Goal: Task Accomplishment & Management: Complete application form

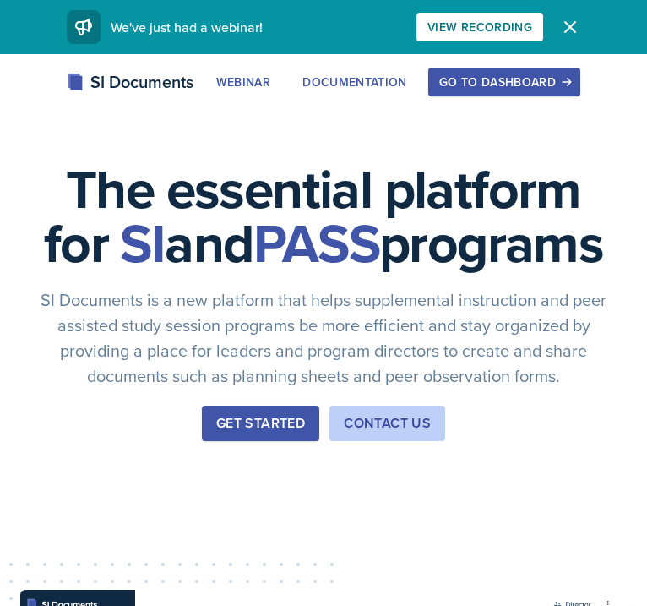
click at [522, 89] on div "Go to Dashboard" at bounding box center [504, 82] width 130 height 14
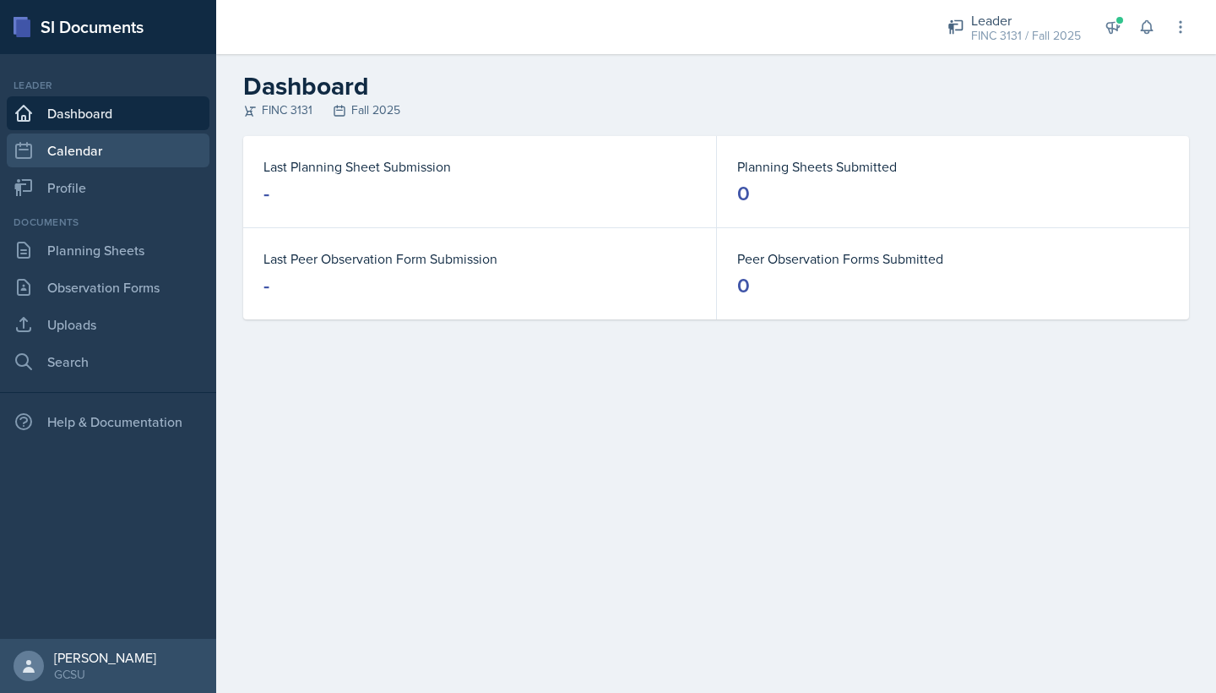
click at [92, 165] on link "Calendar" at bounding box center [108, 150] width 203 height 34
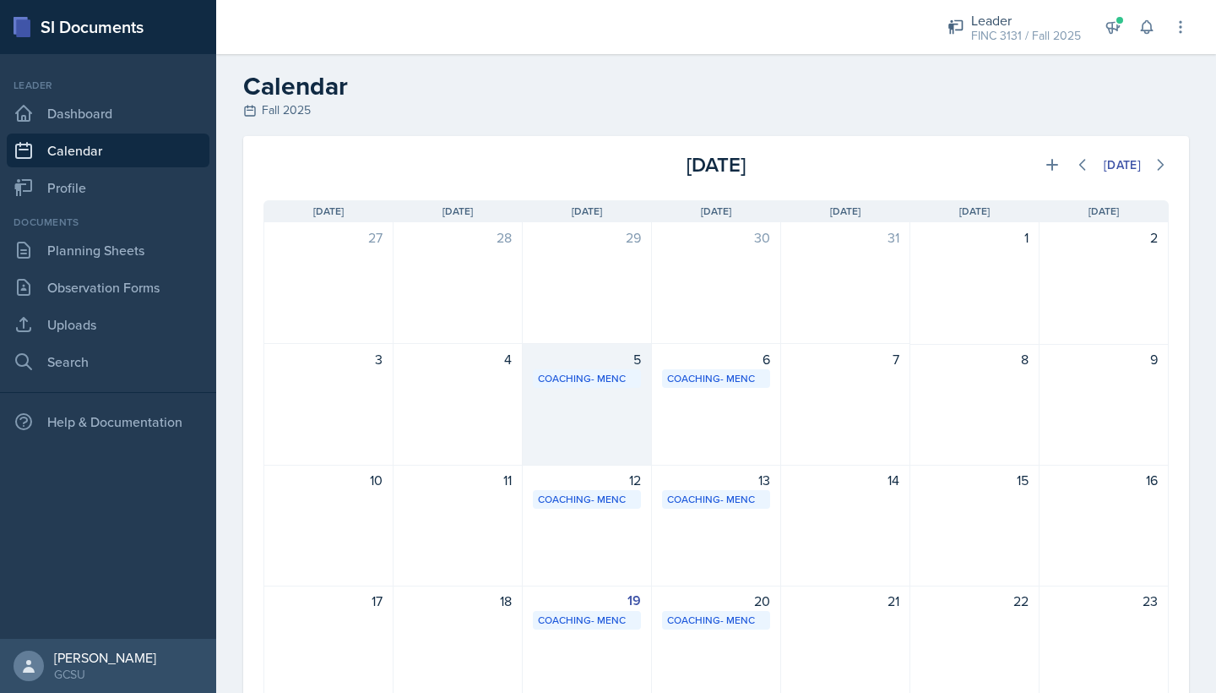
click at [598, 362] on div "5" at bounding box center [587, 359] width 108 height 20
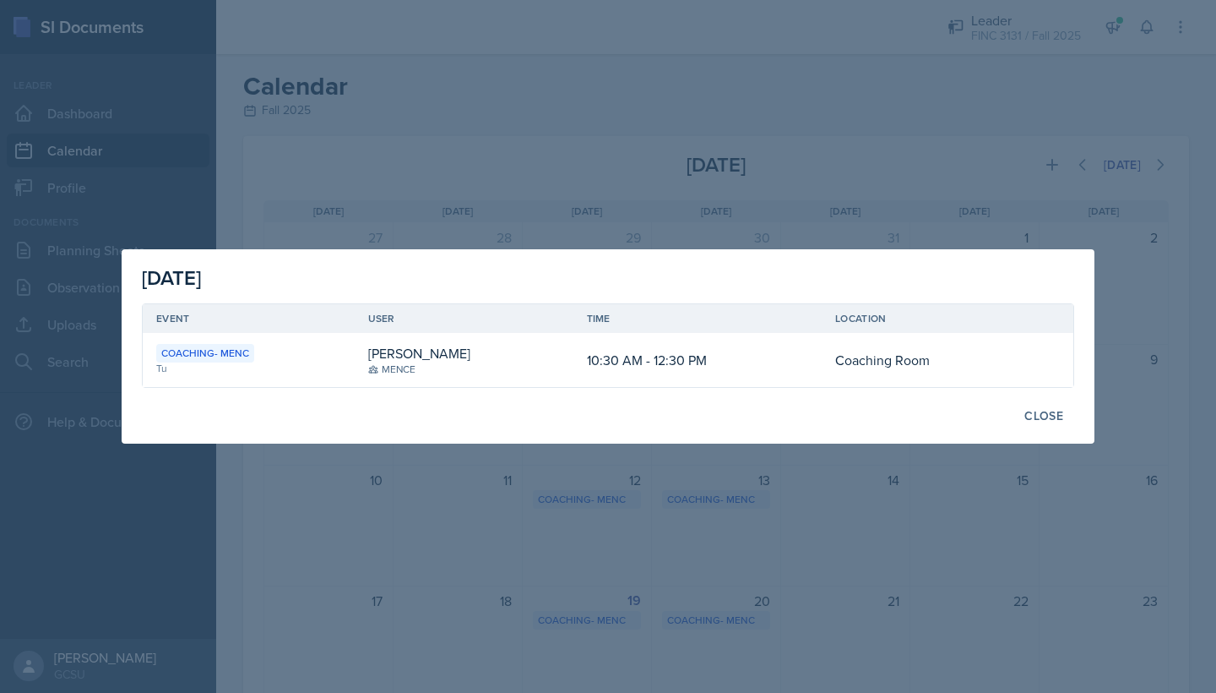
click at [646, 405] on div "Close" at bounding box center [608, 415] width 933 height 29
click at [646, 412] on div "Close" at bounding box center [1044, 416] width 39 height 14
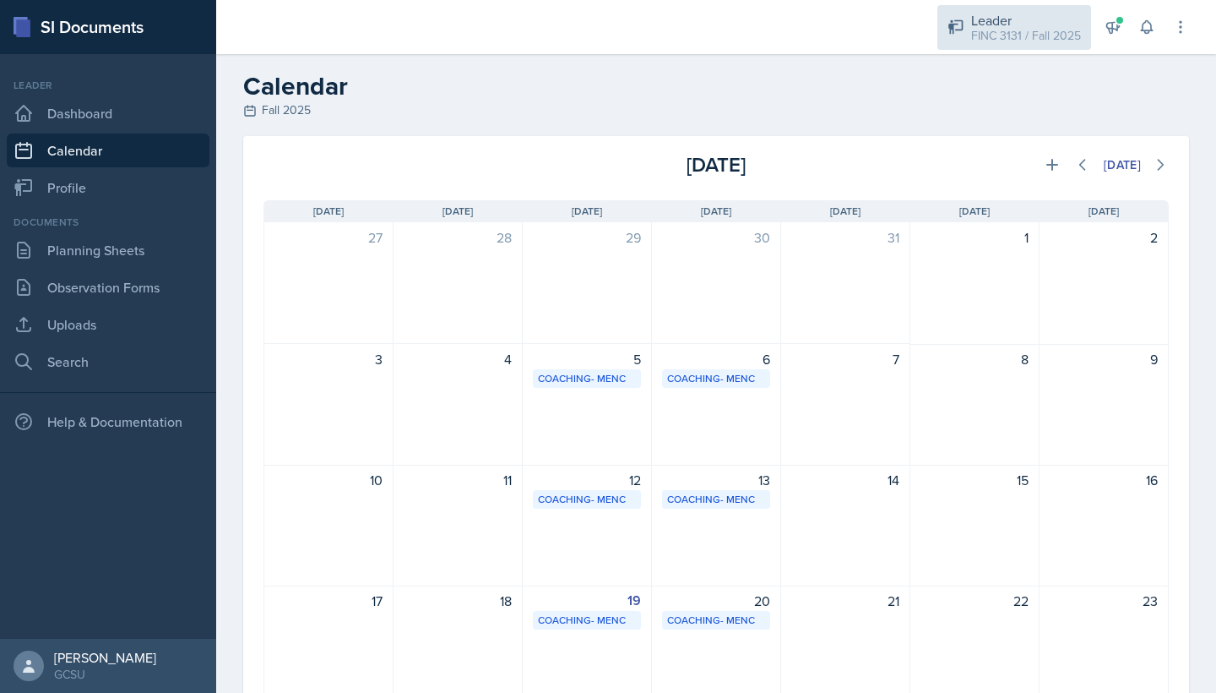
click at [646, 32] on div "FINC 3131 / Fall 2025" at bounding box center [1026, 36] width 110 height 18
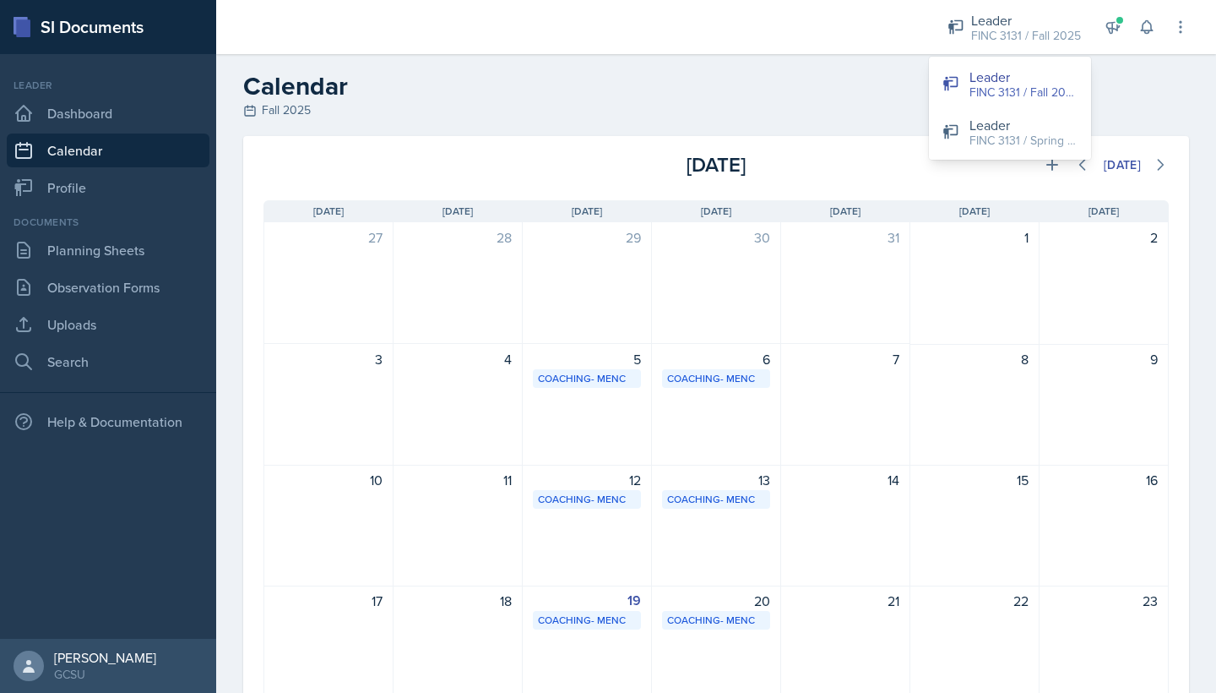
click at [646, 78] on h2 "Calendar" at bounding box center [716, 86] width 946 height 30
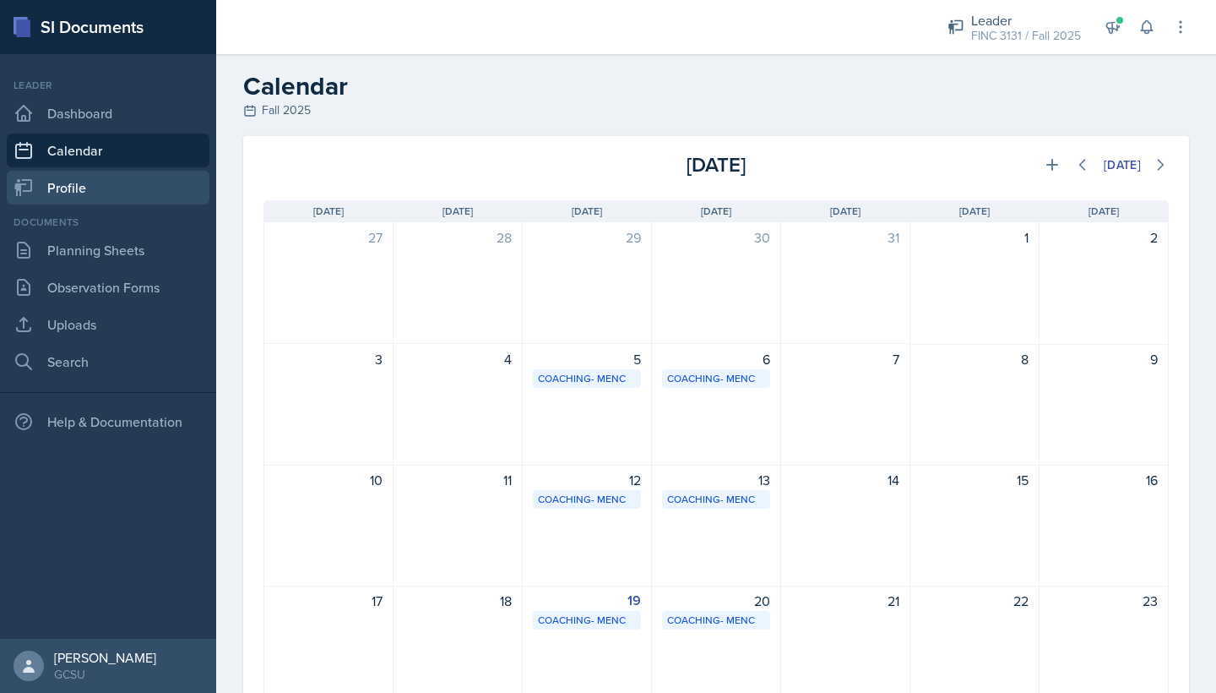
click at [117, 179] on link "Profile" at bounding box center [108, 188] width 203 height 34
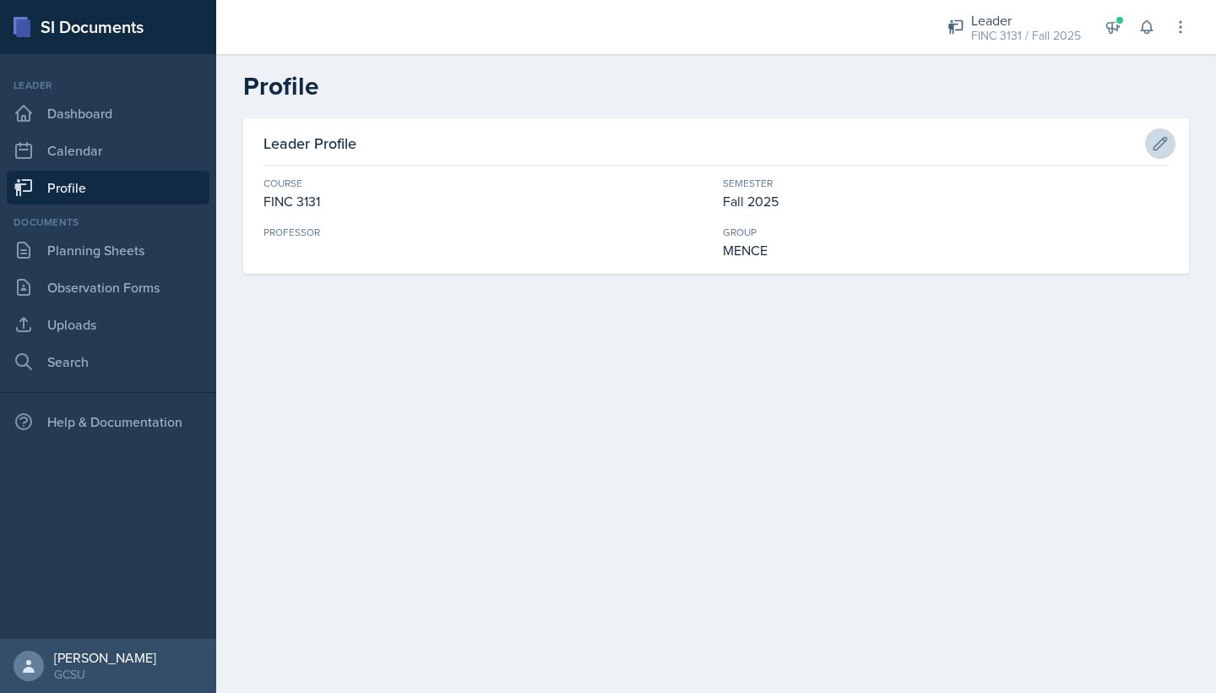
click at [646, 149] on icon at bounding box center [1160, 143] width 17 height 17
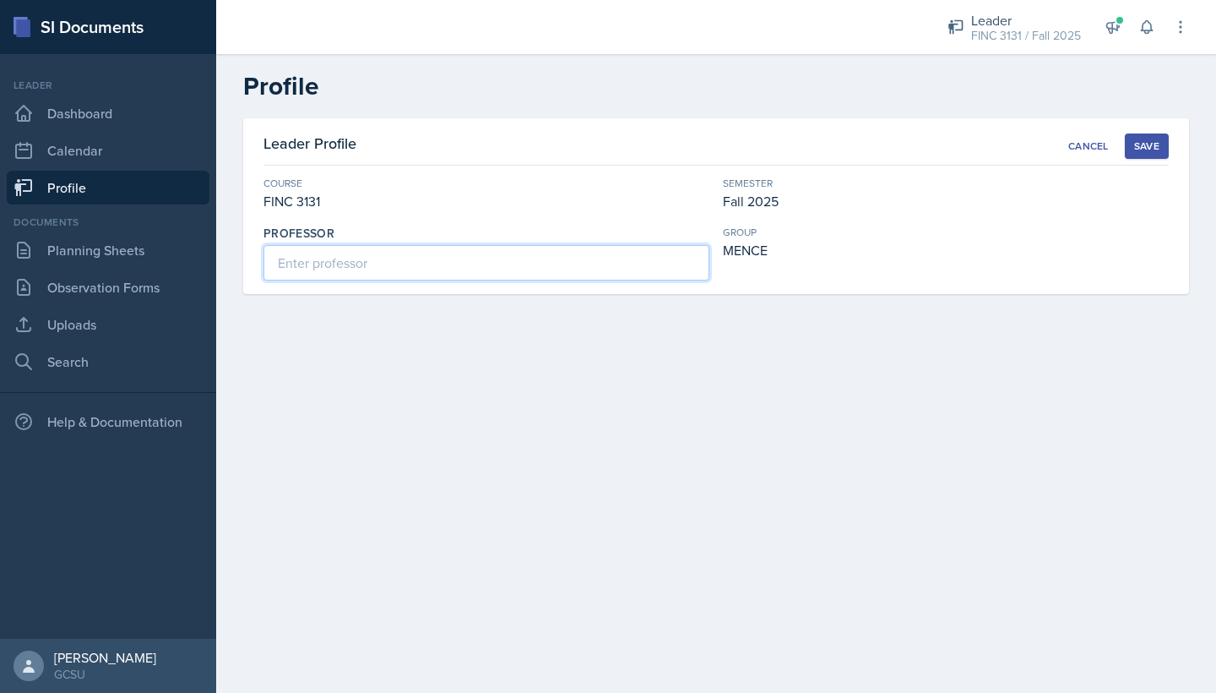
click at [404, 272] on input at bounding box center [487, 262] width 446 height 35
type input "Koch"
click at [646, 144] on div "Save" at bounding box center [1146, 146] width 25 height 14
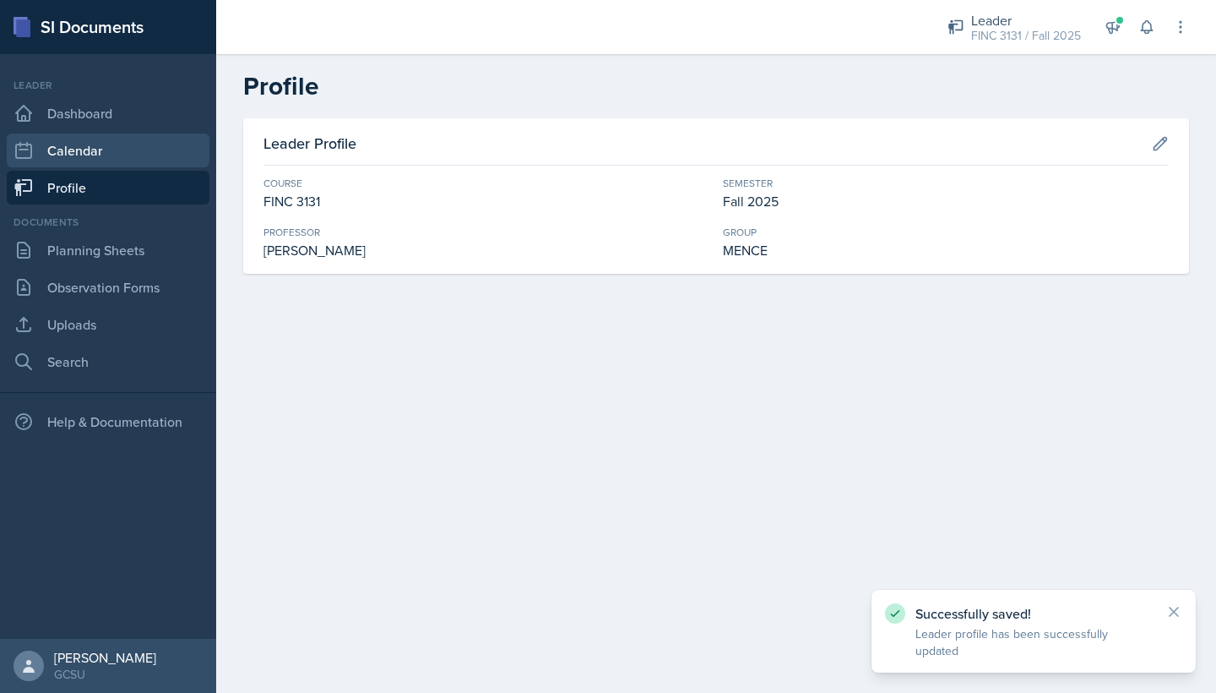
click at [116, 150] on link "Calendar" at bounding box center [108, 150] width 203 height 34
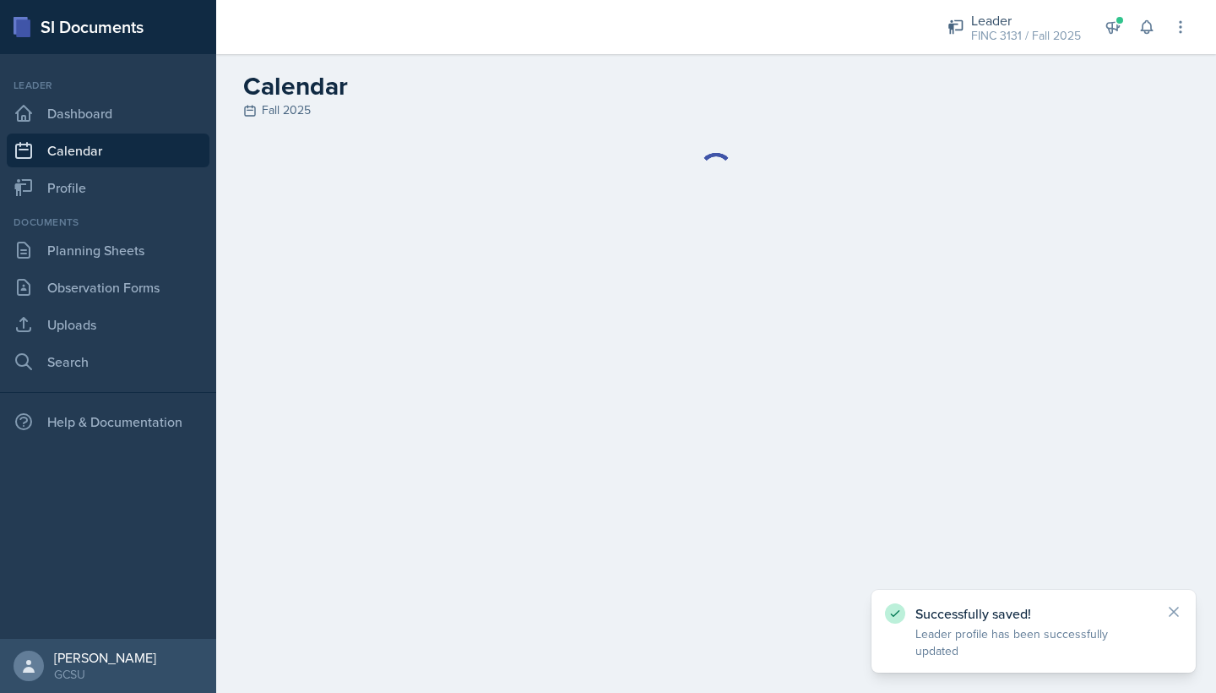
select select "6"
select select "PM"
select select "6"
select select "30"
select select "PM"
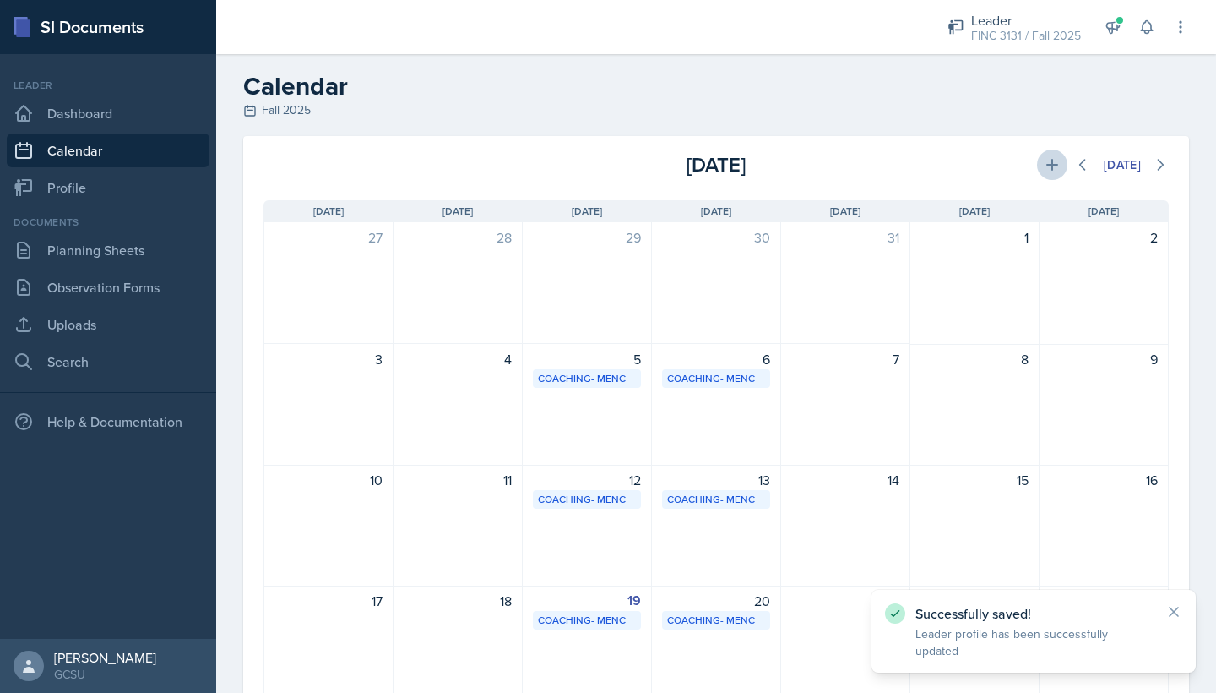
click at [646, 166] on icon at bounding box center [1053, 165] width 12 height 12
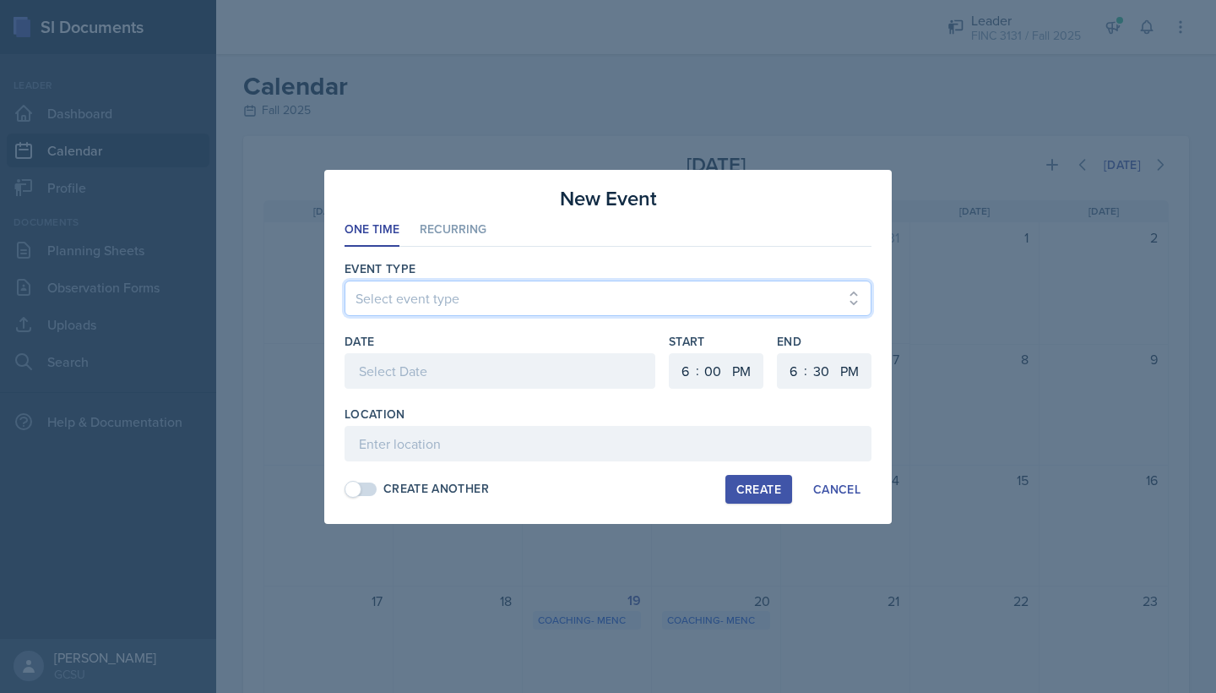
select select "700c1d41-4793-48d3-8616-e09499dfb71d"
click at [409, 379] on div at bounding box center [500, 370] width 311 height 35
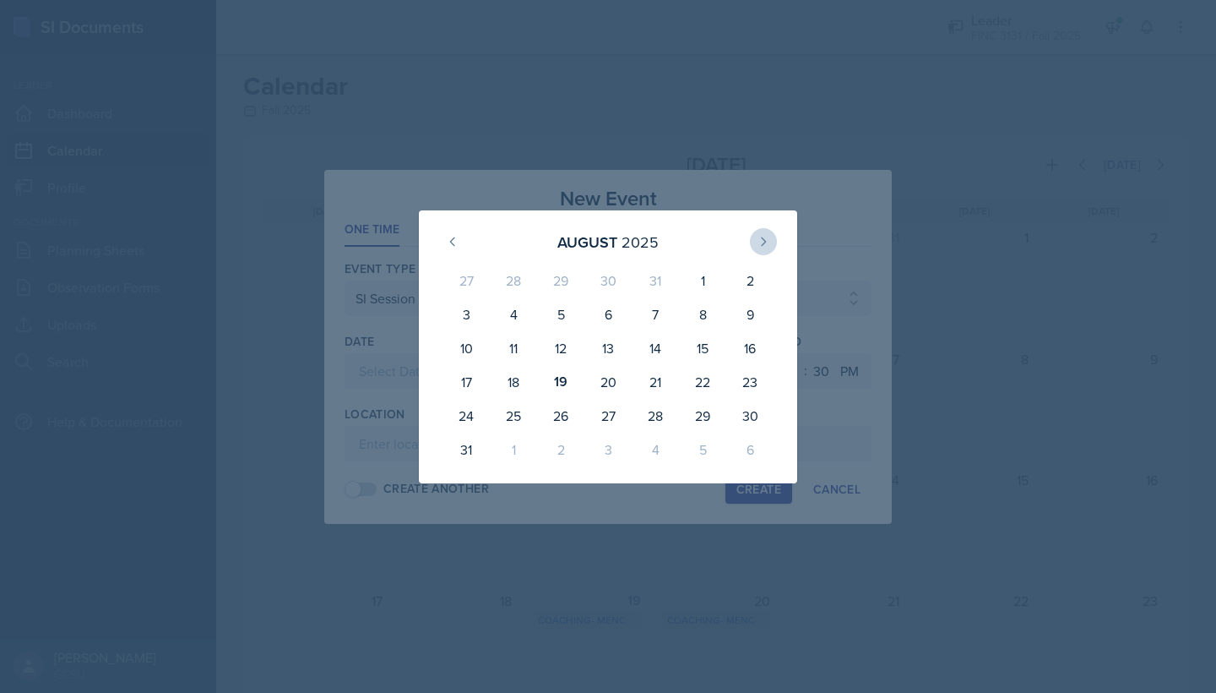
click at [646, 231] on button at bounding box center [763, 241] width 27 height 27
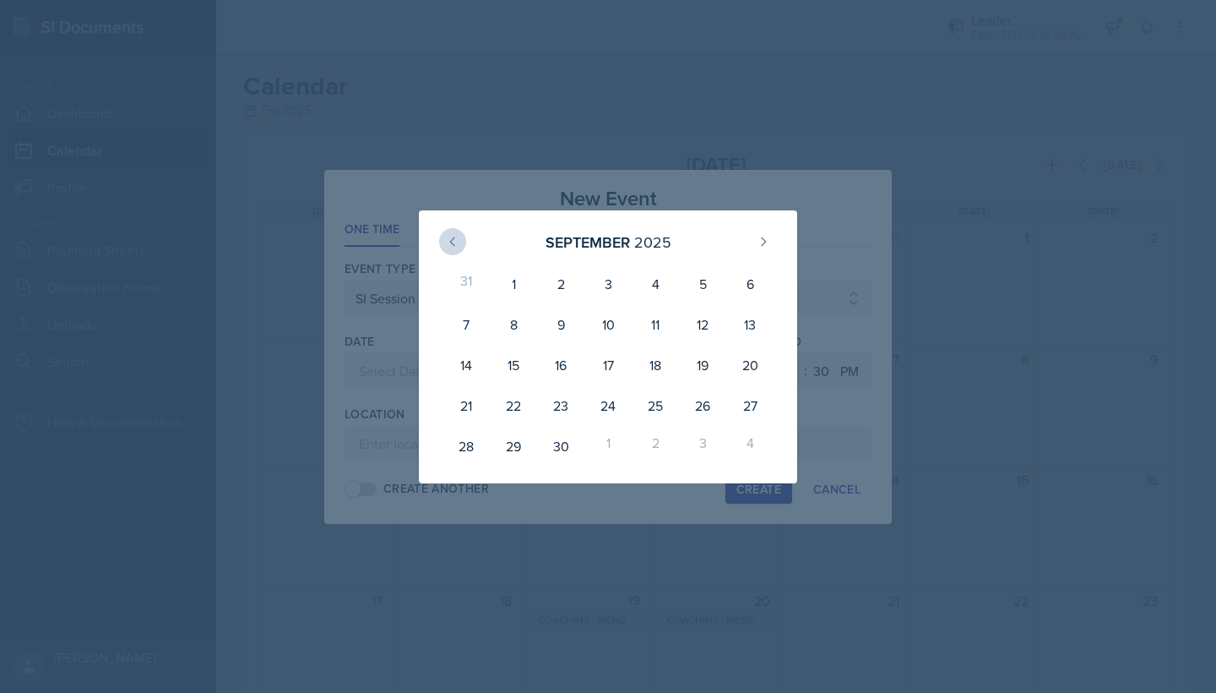
click at [460, 243] on button at bounding box center [452, 241] width 27 height 27
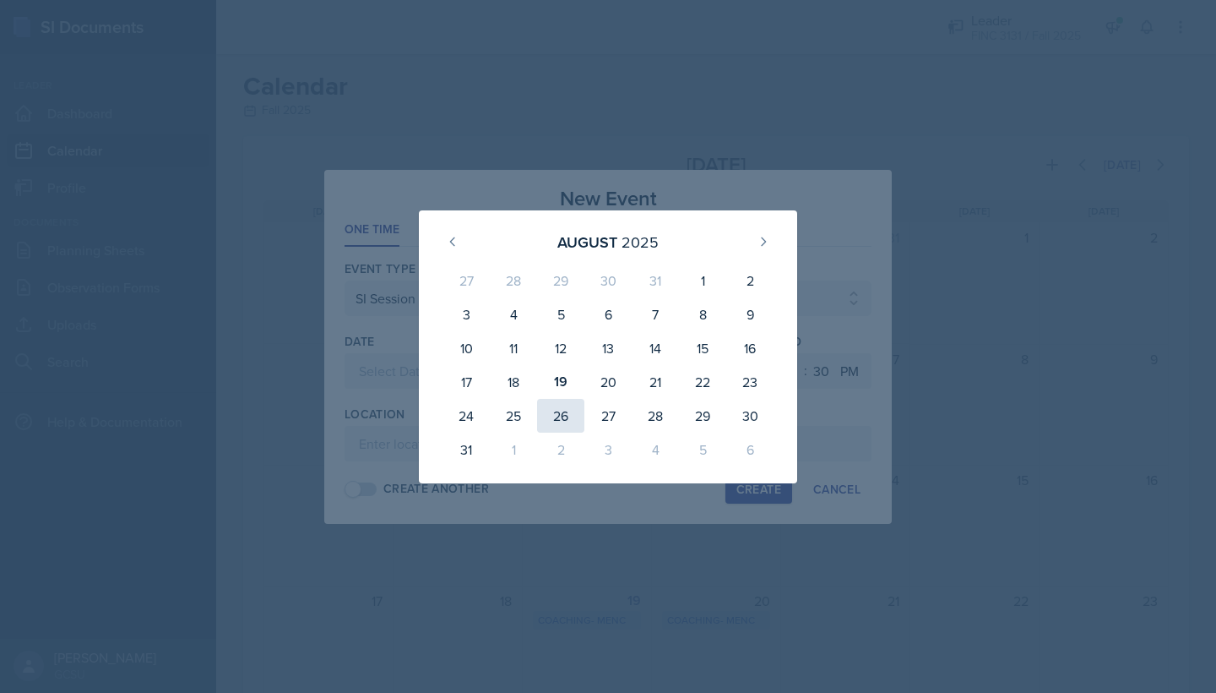
click at [574, 416] on div "26" at bounding box center [560, 416] width 47 height 34
type input "[DATE]"
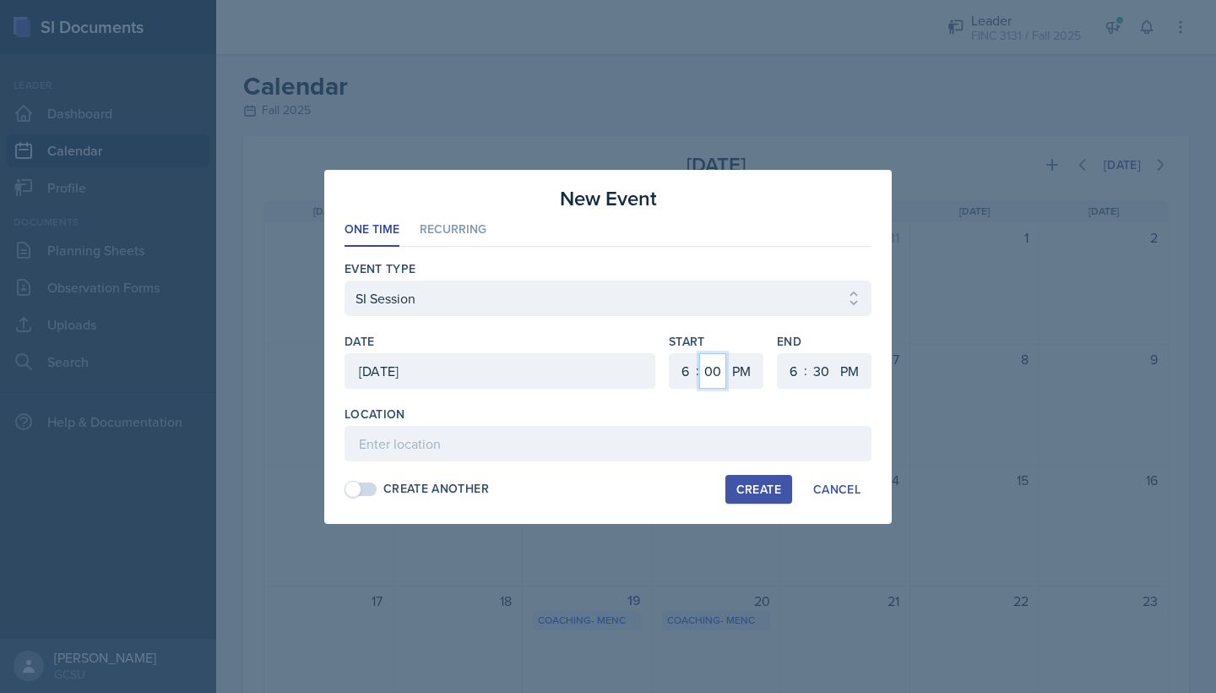
select select "5"
select select "0"
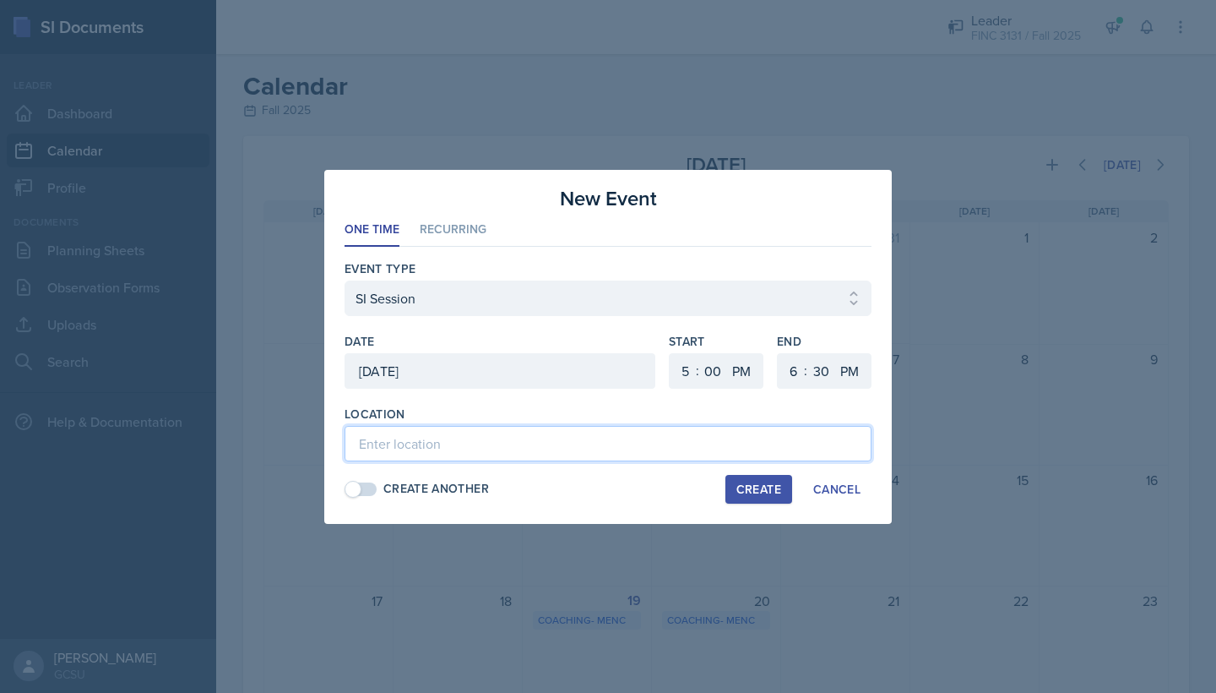
click at [566, 428] on input at bounding box center [608, 443] width 527 height 35
type input "[PERSON_NAME] 104"
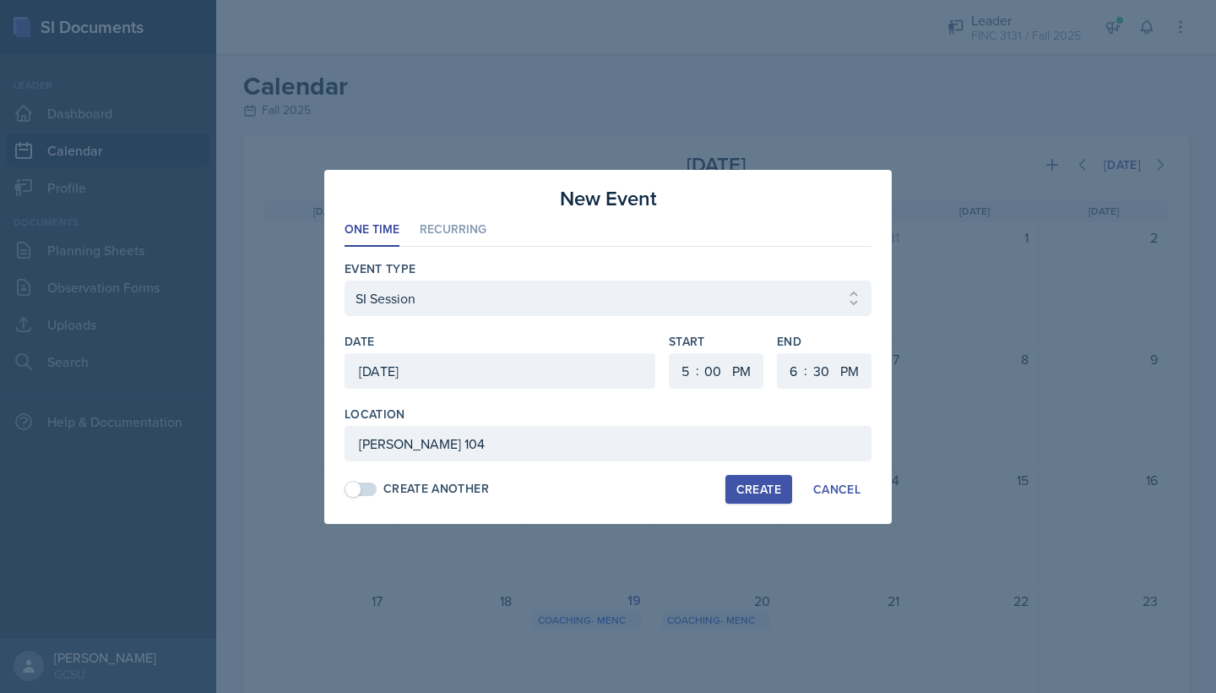
click at [646, 498] on button "Create" at bounding box center [759, 489] width 67 height 29
select select
select select "6"
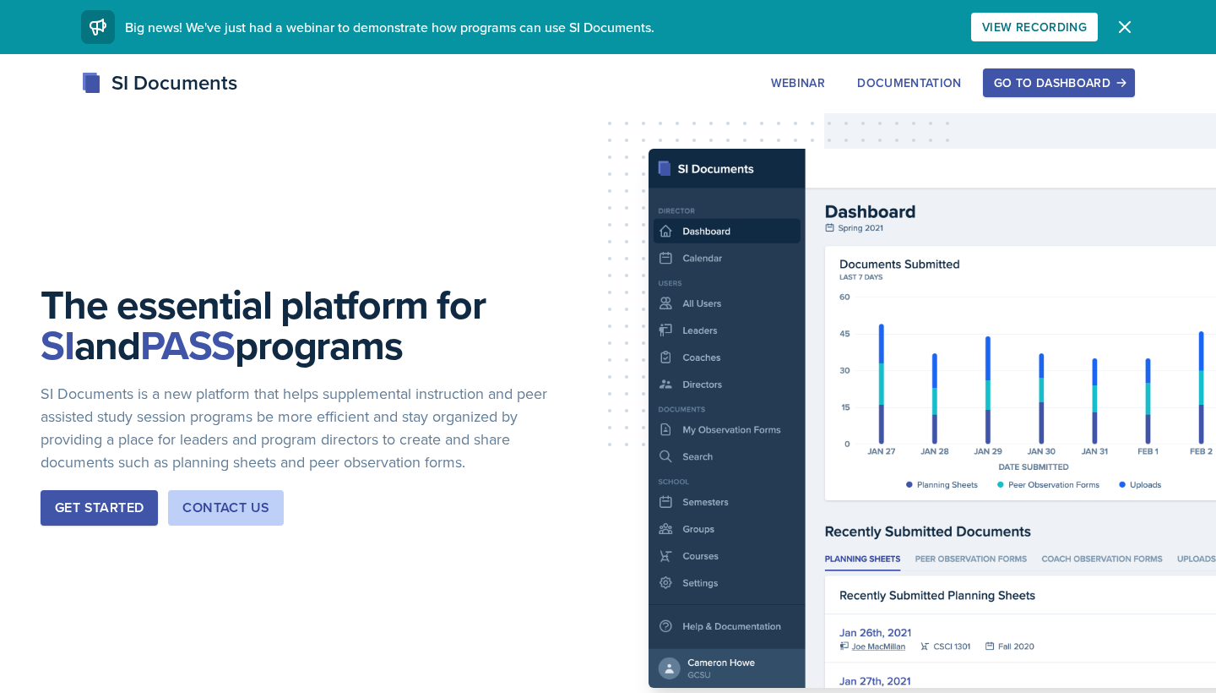
click at [1092, 102] on div "SI Documents Webinar Documentation Go to Dashboard Sign Up Go to Dashboard" at bounding box center [608, 102] width 1216 height 68
click at [1062, 72] on button "Go to Dashboard" at bounding box center [1059, 82] width 152 height 29
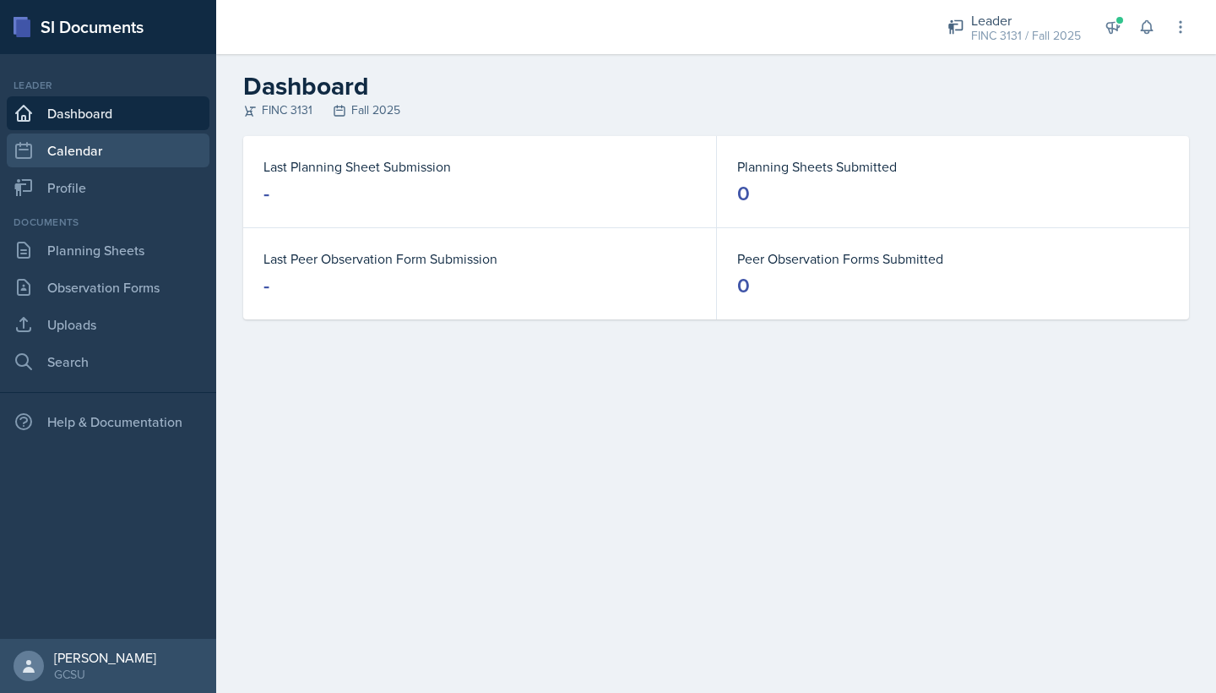
click at [73, 153] on link "Calendar" at bounding box center [108, 150] width 203 height 34
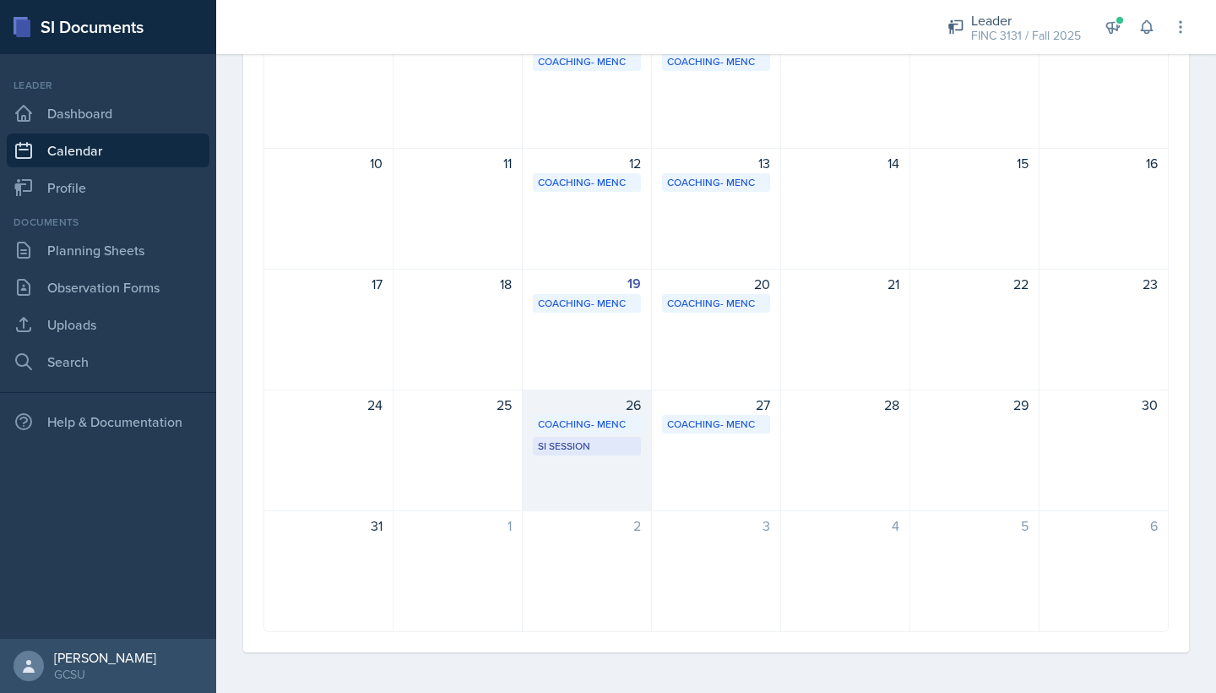
scroll to position [317, 0]
click at [573, 446] on div "SI Session" at bounding box center [587, 445] width 98 height 15
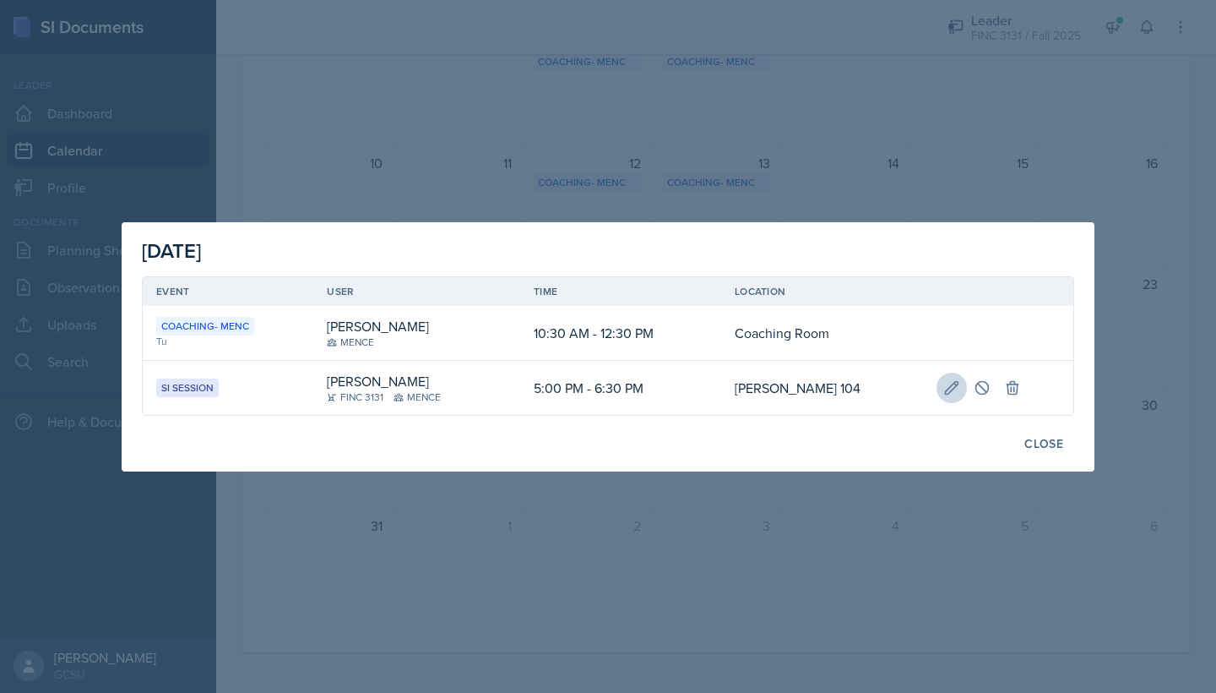
click at [944, 391] on icon at bounding box center [952, 387] width 17 height 17
type input "[DATE]"
select select "5"
select select "0"
select select "PM"
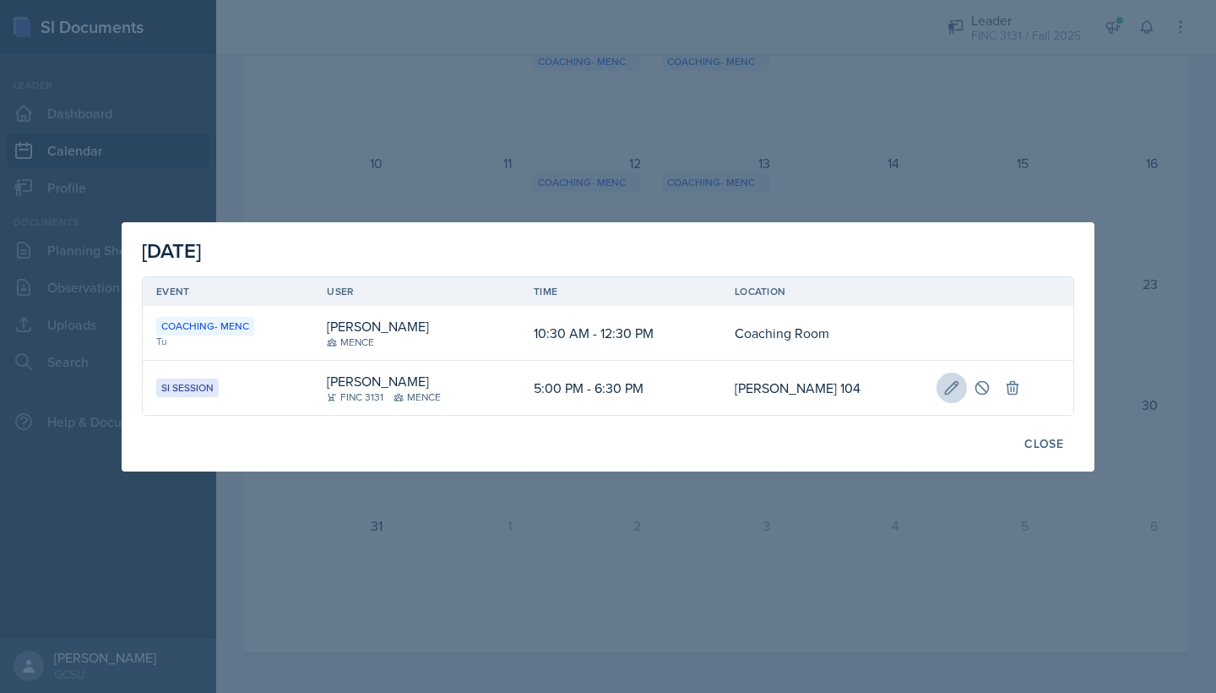
select select "6"
select select "30"
select select "PM"
type input "[PERSON_NAME] 104"
select select "700c1d41-4793-48d3-8616-e09499dfb71d"
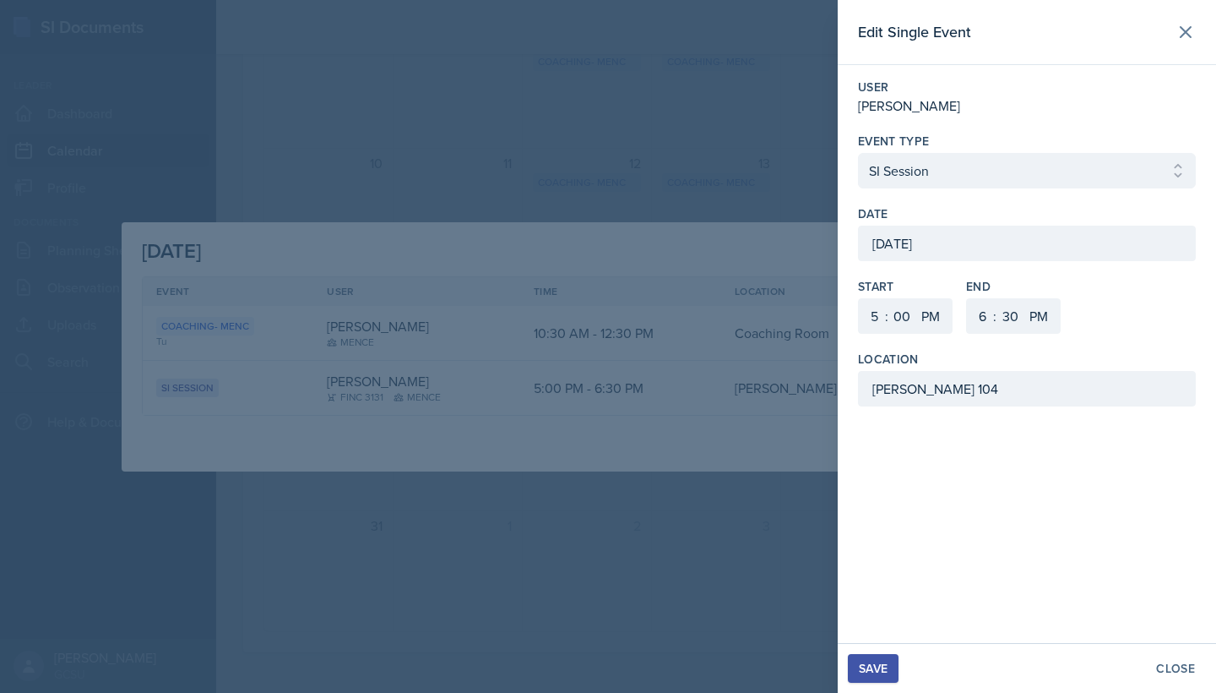
click at [877, 672] on div "Save" at bounding box center [873, 668] width 29 height 14
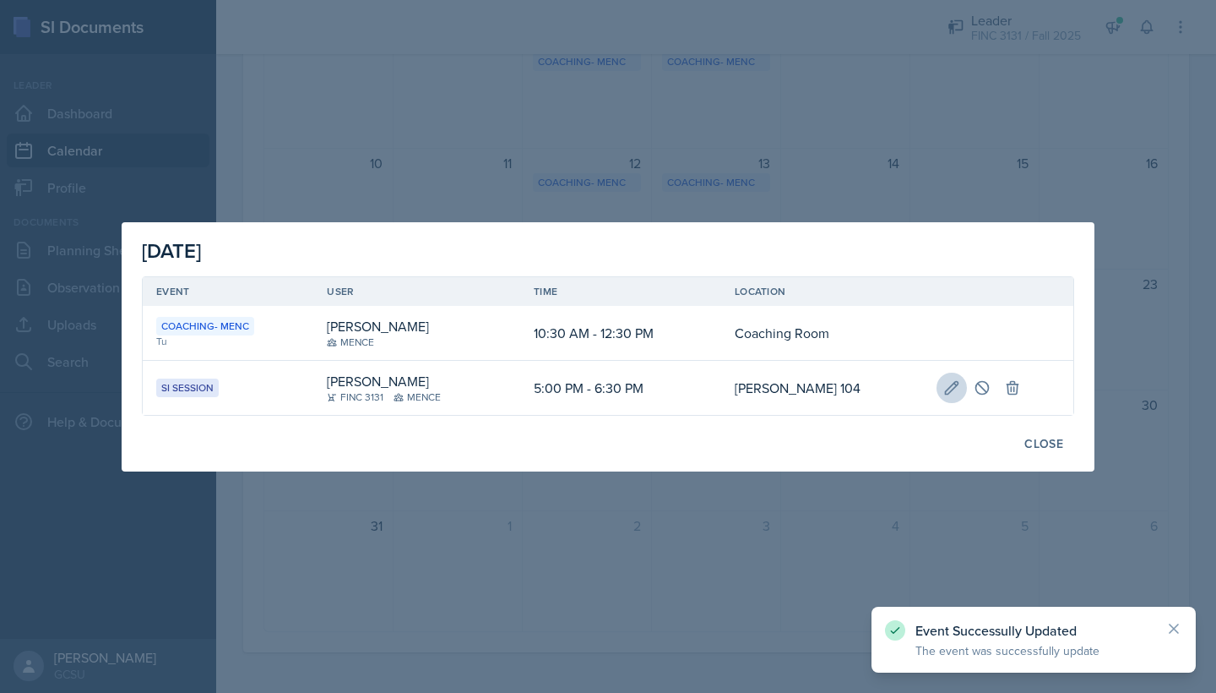
click at [947, 390] on icon at bounding box center [952, 387] width 17 height 17
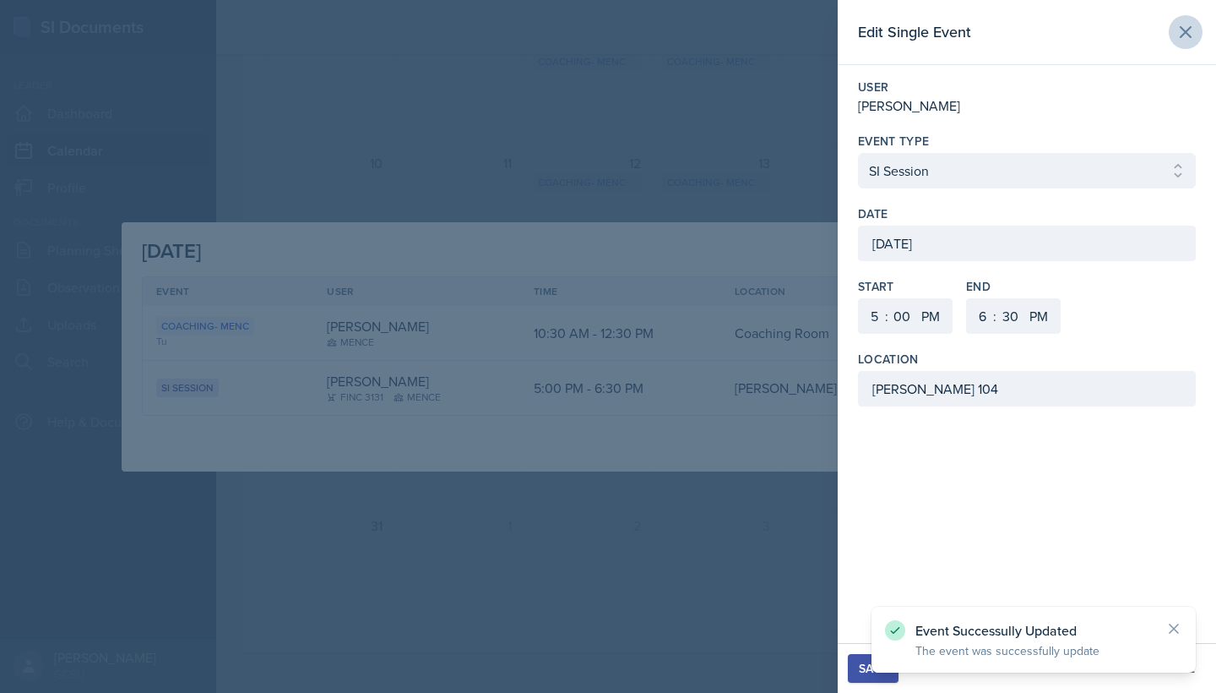
click at [1189, 29] on icon at bounding box center [1186, 32] width 10 height 10
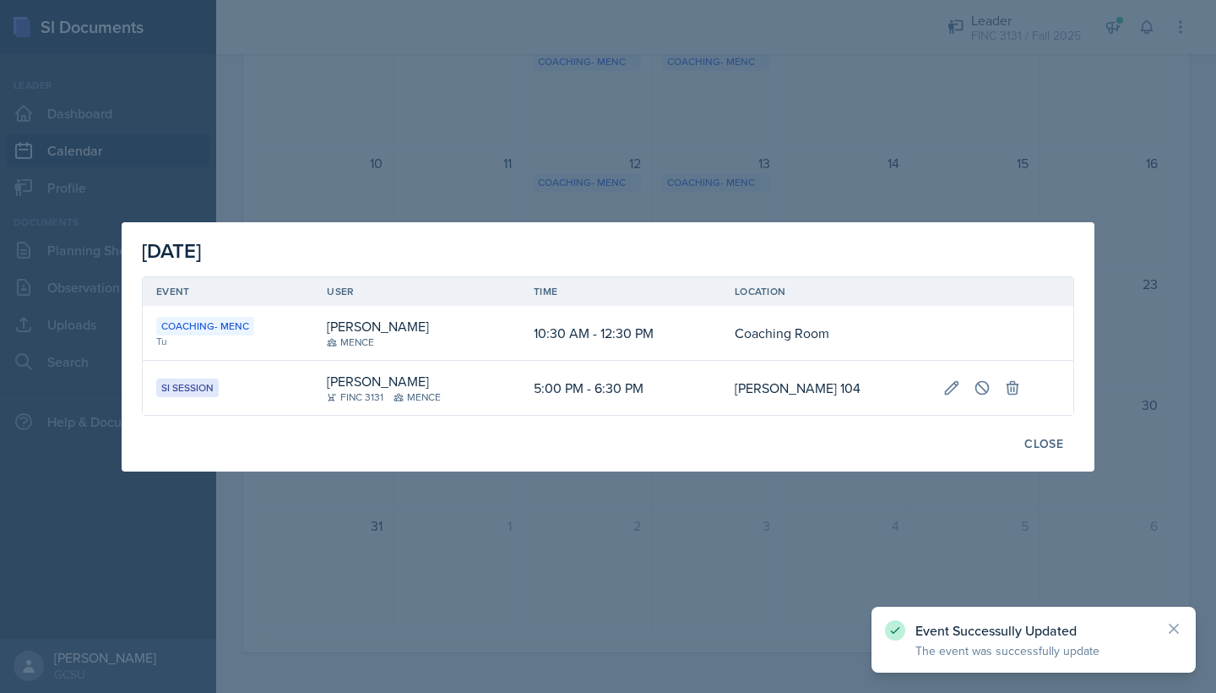
click at [1101, 199] on div at bounding box center [608, 346] width 1216 height 693
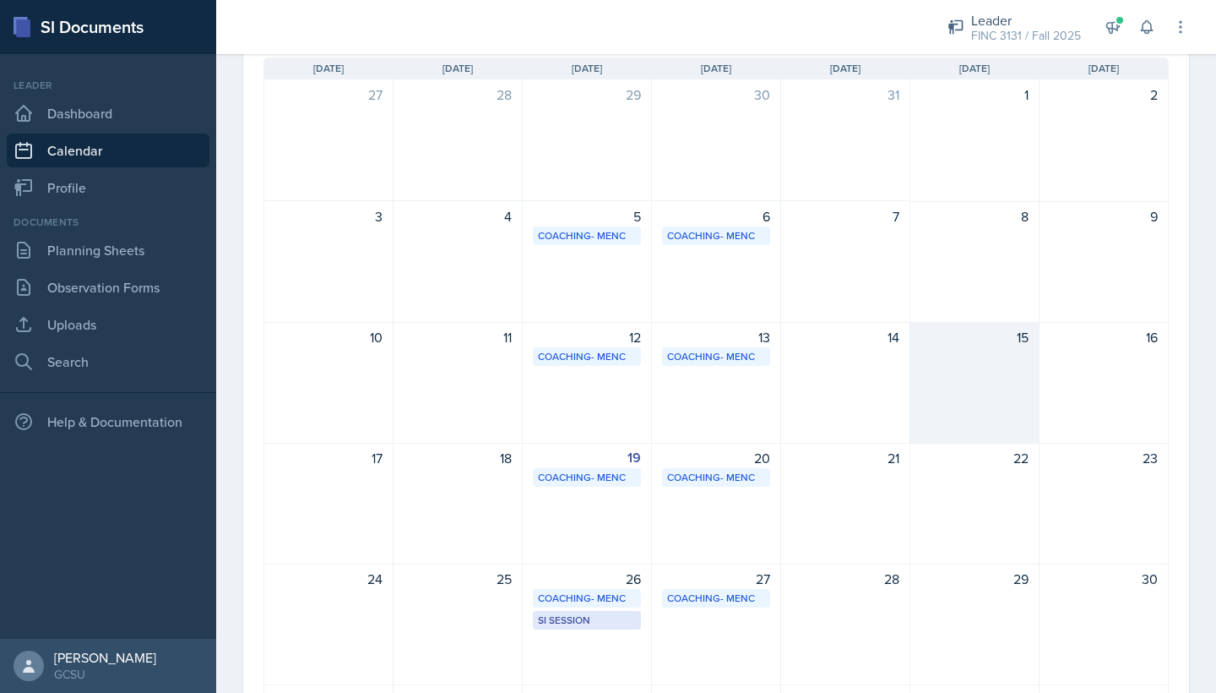
scroll to position [102, 0]
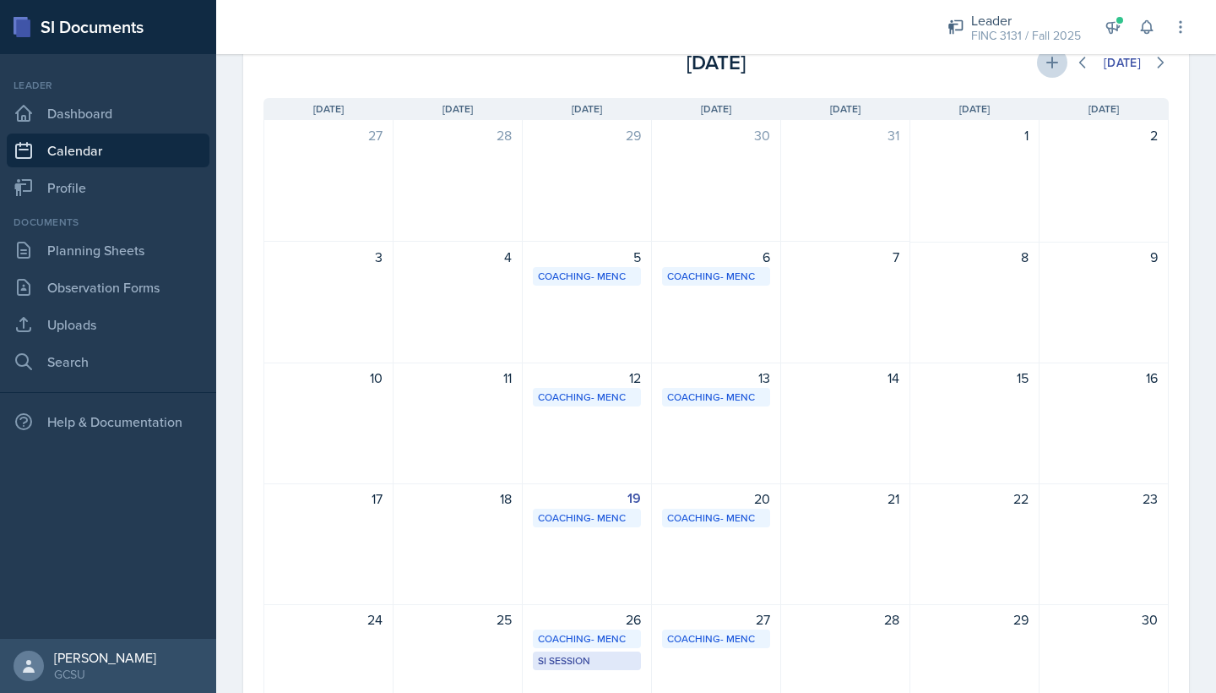
click at [1046, 60] on icon at bounding box center [1052, 62] width 17 height 17
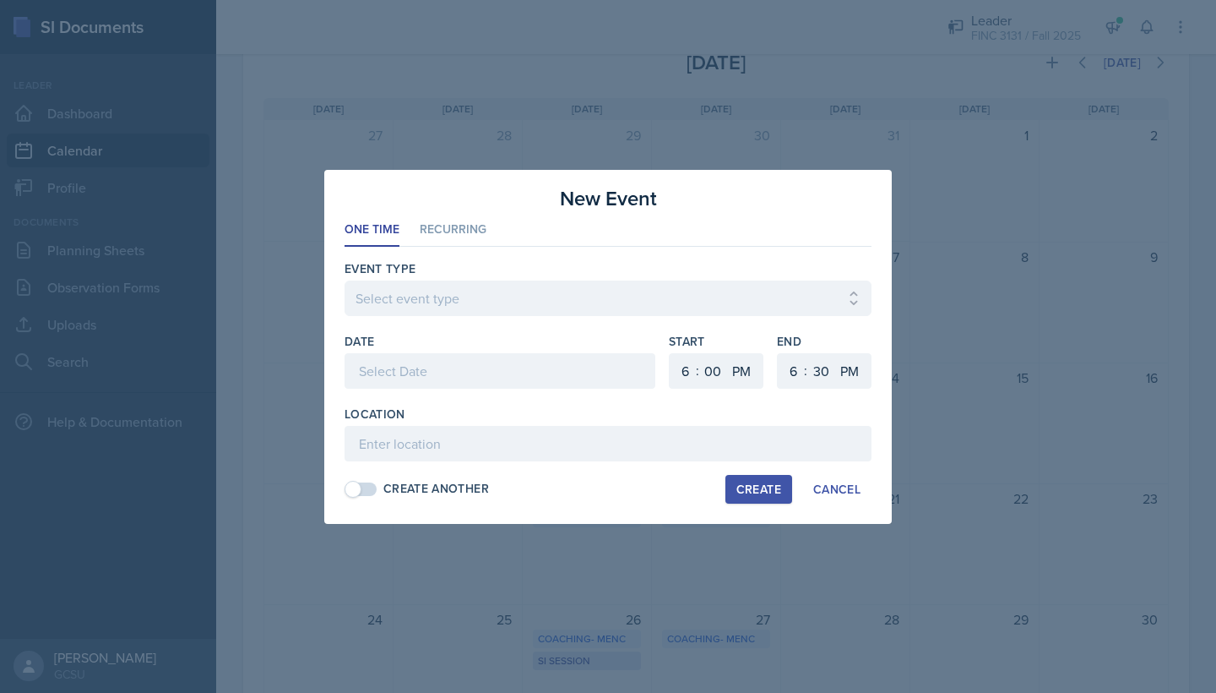
click at [427, 485] on div "Create Another" at bounding box center [437, 489] width 106 height 18
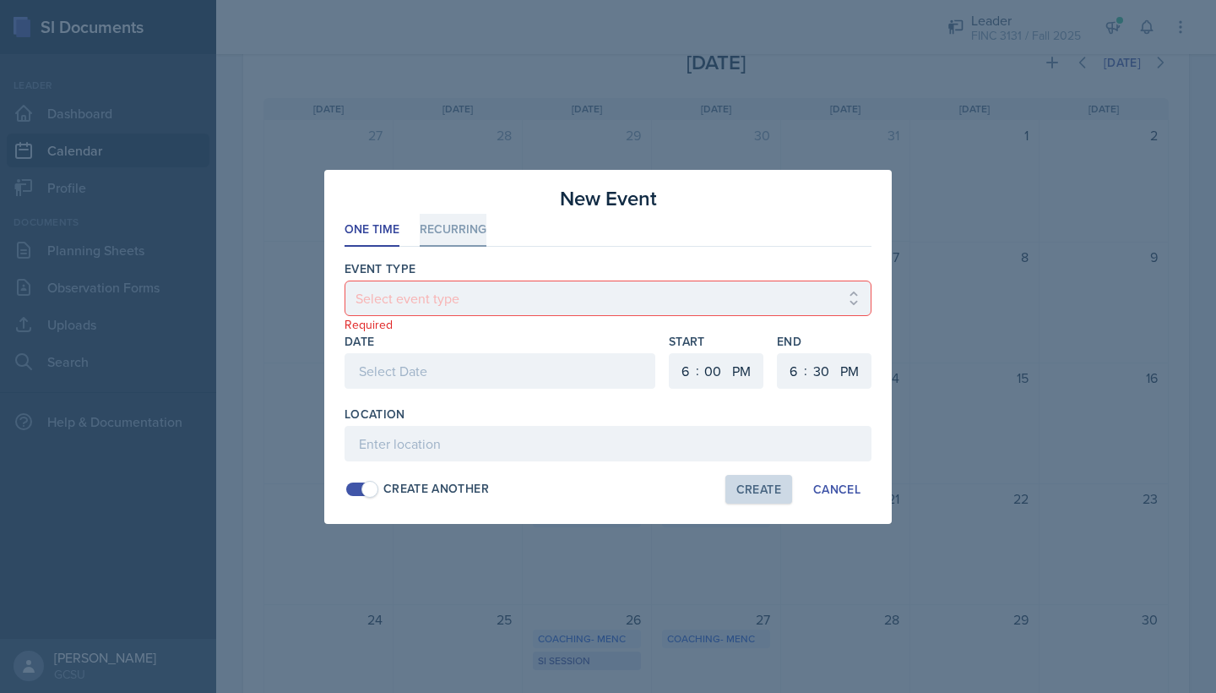
click at [439, 231] on li "Recurring" at bounding box center [453, 230] width 67 height 33
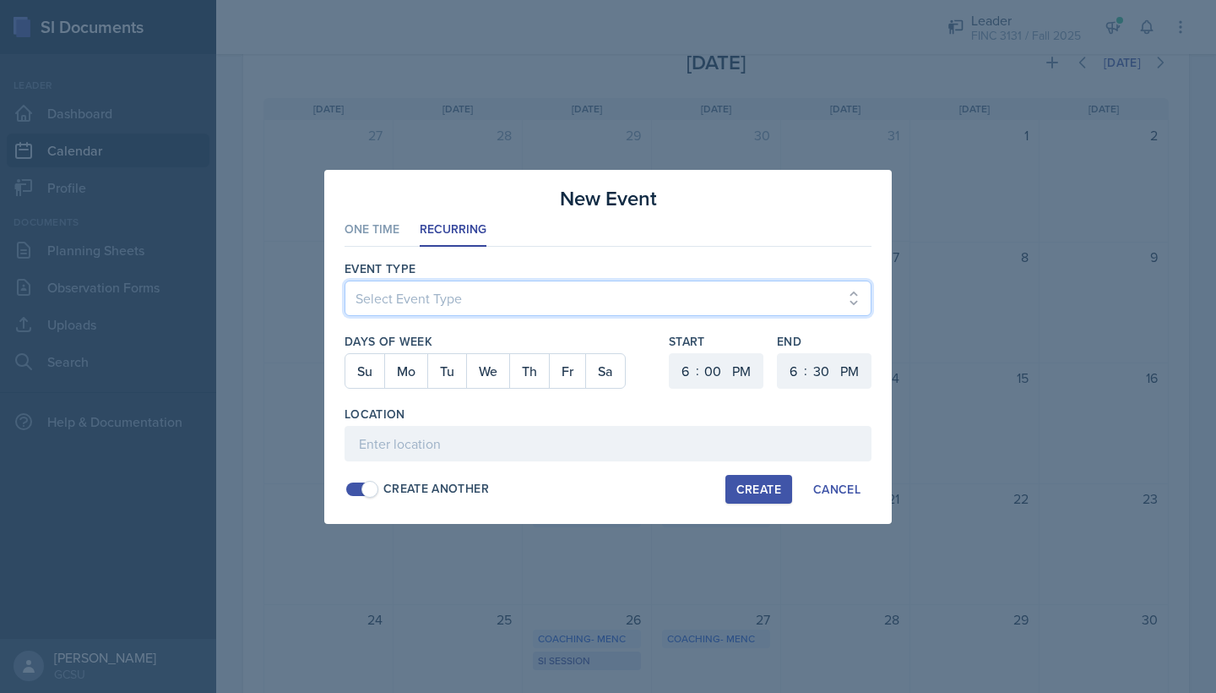
select select "700c1d41-4793-48d3-8616-e09499dfb71d"
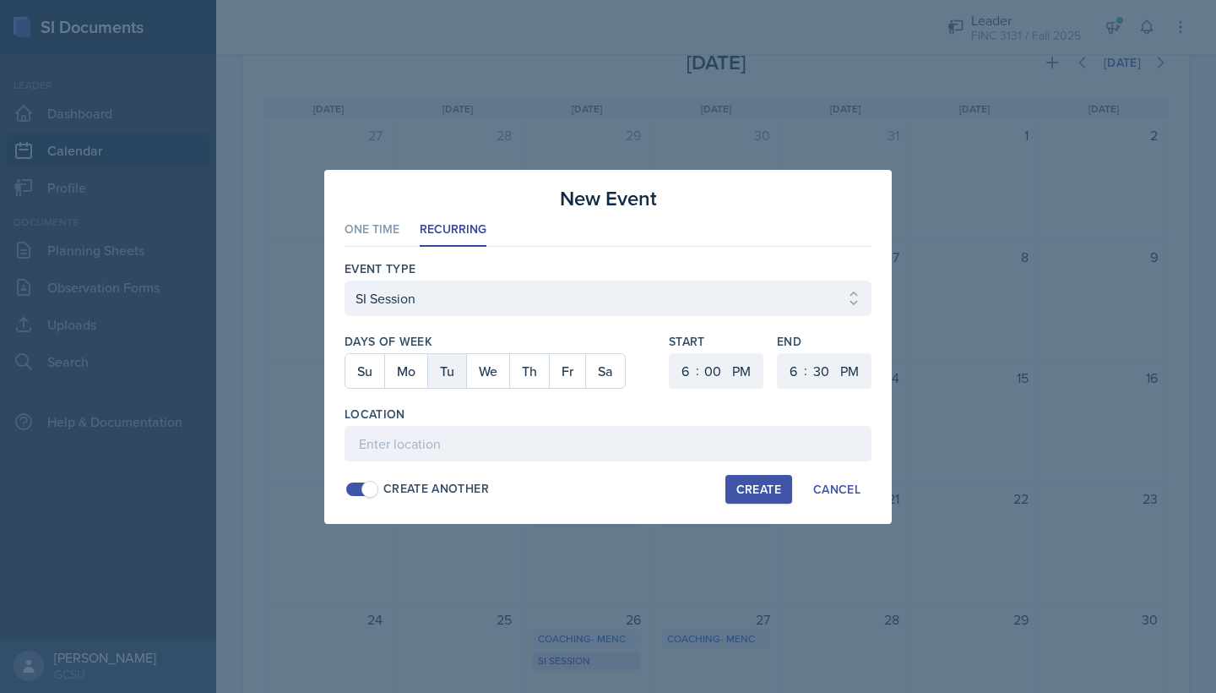
click at [456, 362] on button "Tu" at bounding box center [446, 371] width 39 height 34
select select "5"
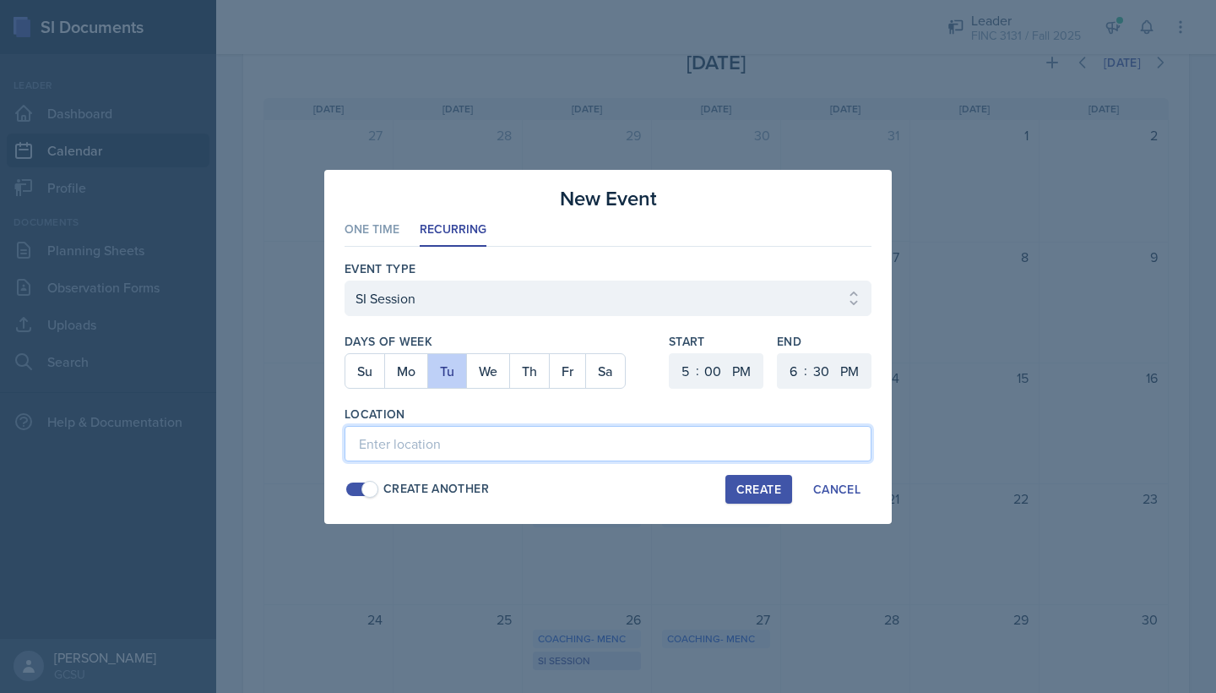
click at [457, 448] on input at bounding box center [608, 443] width 527 height 35
type input "[PERSON_NAME] 104"
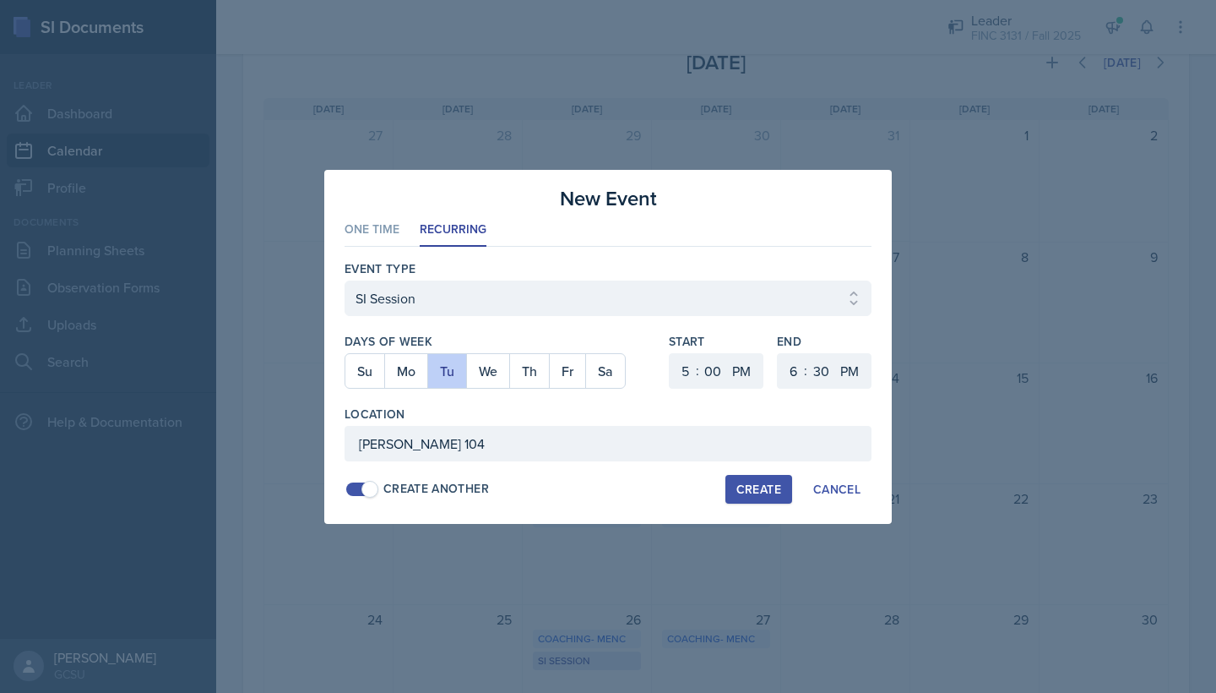
click at [759, 475] on button "Create" at bounding box center [759, 489] width 67 height 29
select select
select select "6"
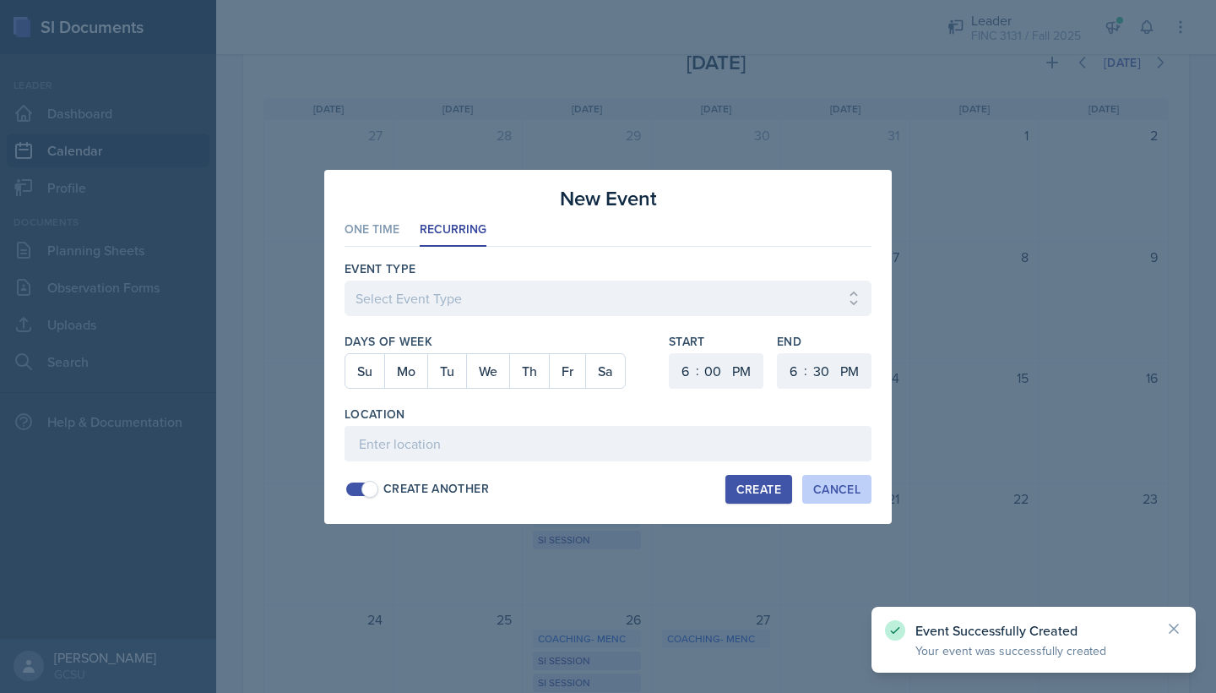
click at [842, 492] on div "Cancel" at bounding box center [836, 489] width 47 height 14
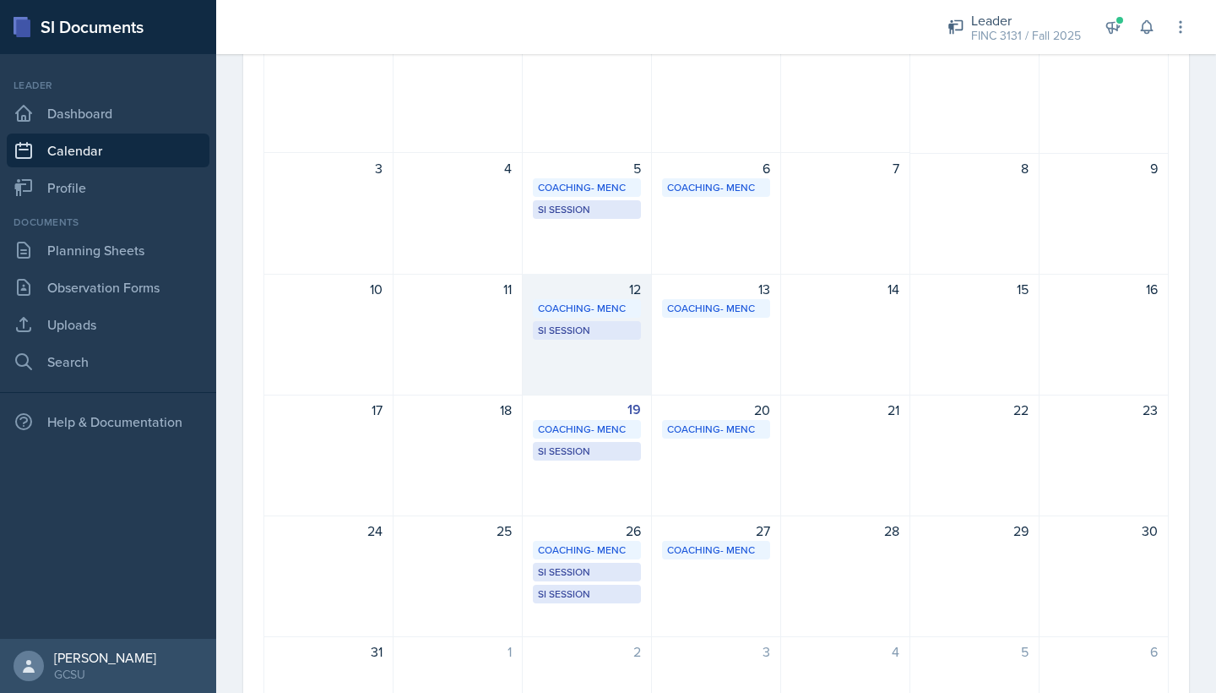
scroll to position [202, 0]
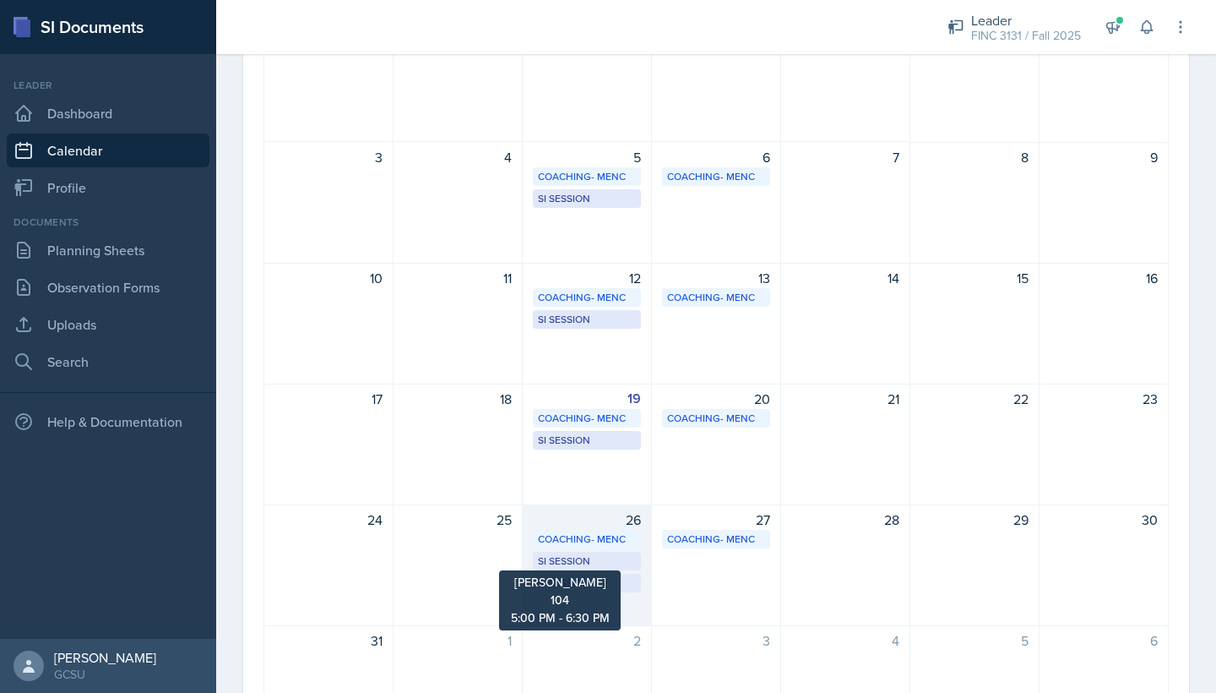
click at [612, 559] on div "SI Session" at bounding box center [587, 560] width 98 height 15
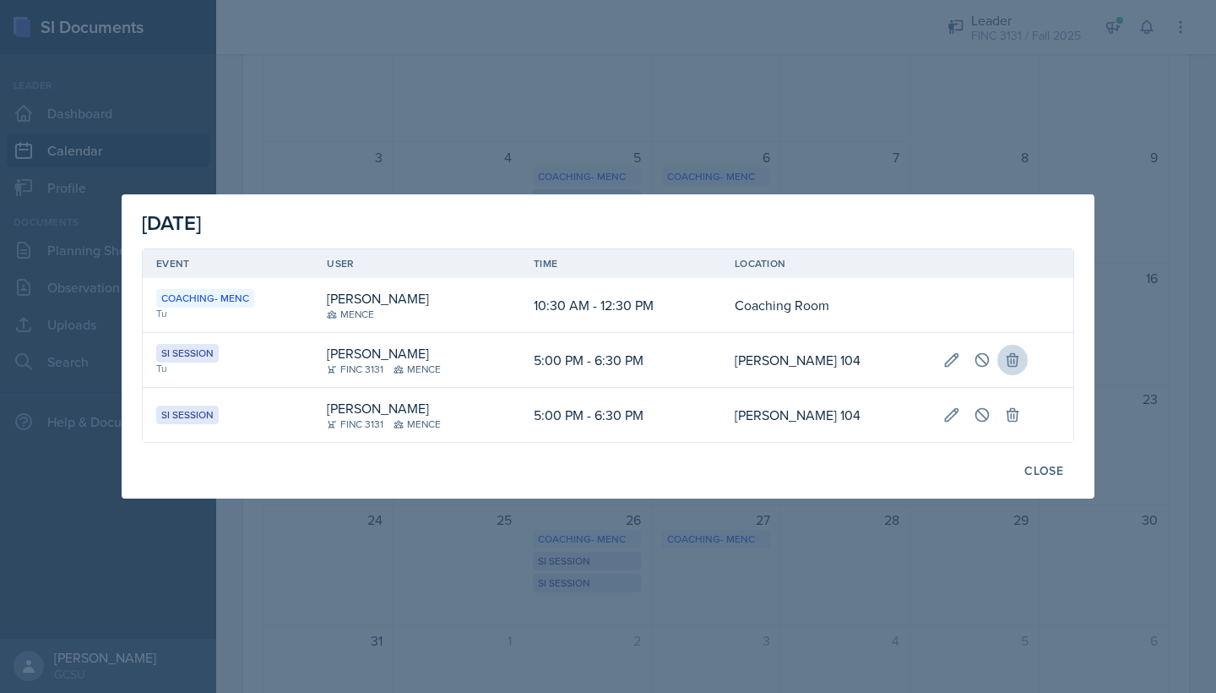
click at [1012, 367] on icon at bounding box center [1012, 359] width 17 height 17
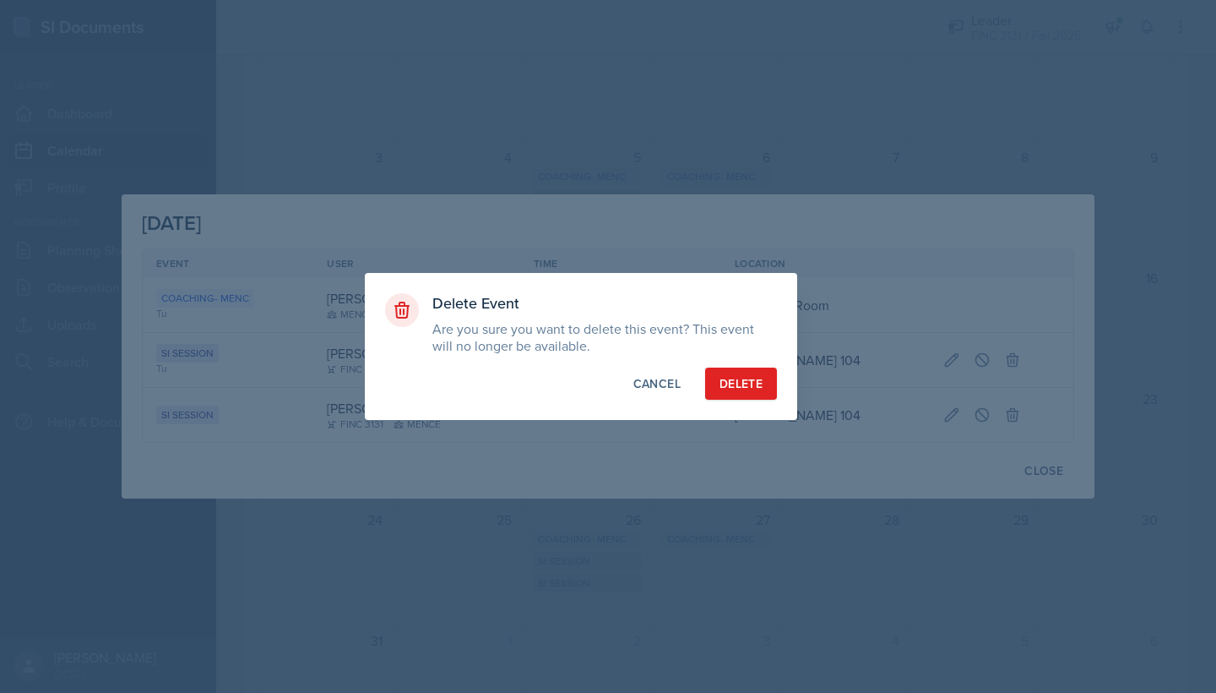
click at [732, 378] on div "Delete" at bounding box center [741, 383] width 43 height 17
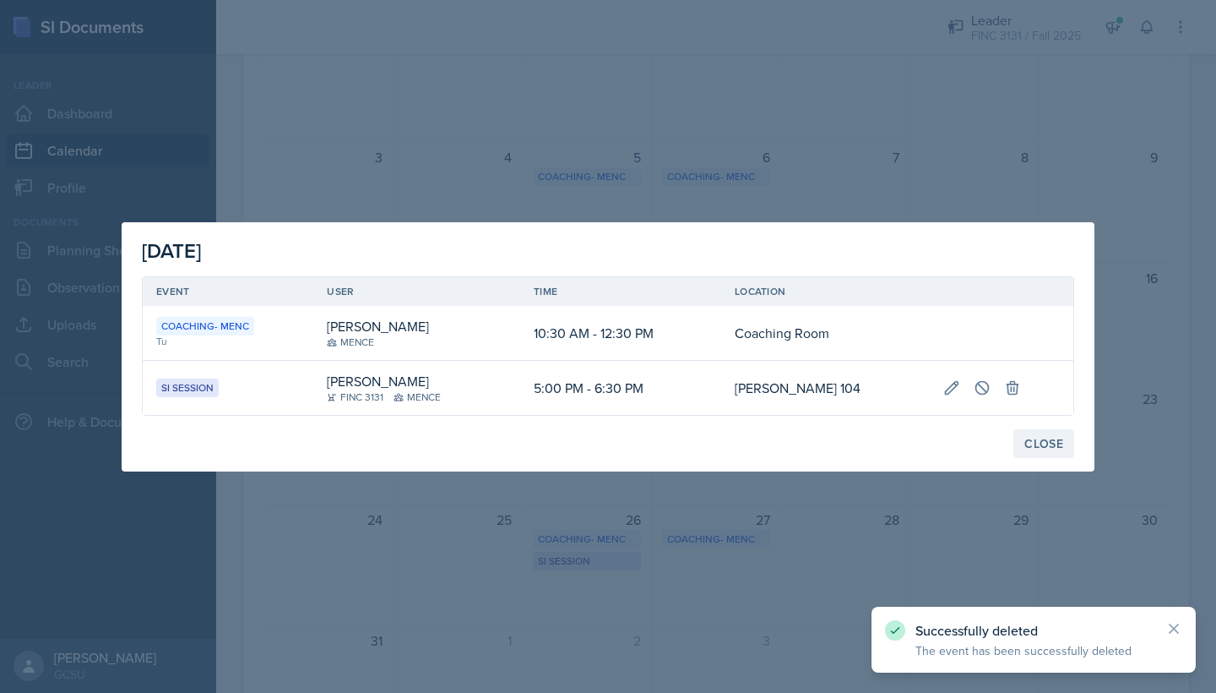
click at [1056, 441] on div "Close" at bounding box center [1044, 444] width 39 height 14
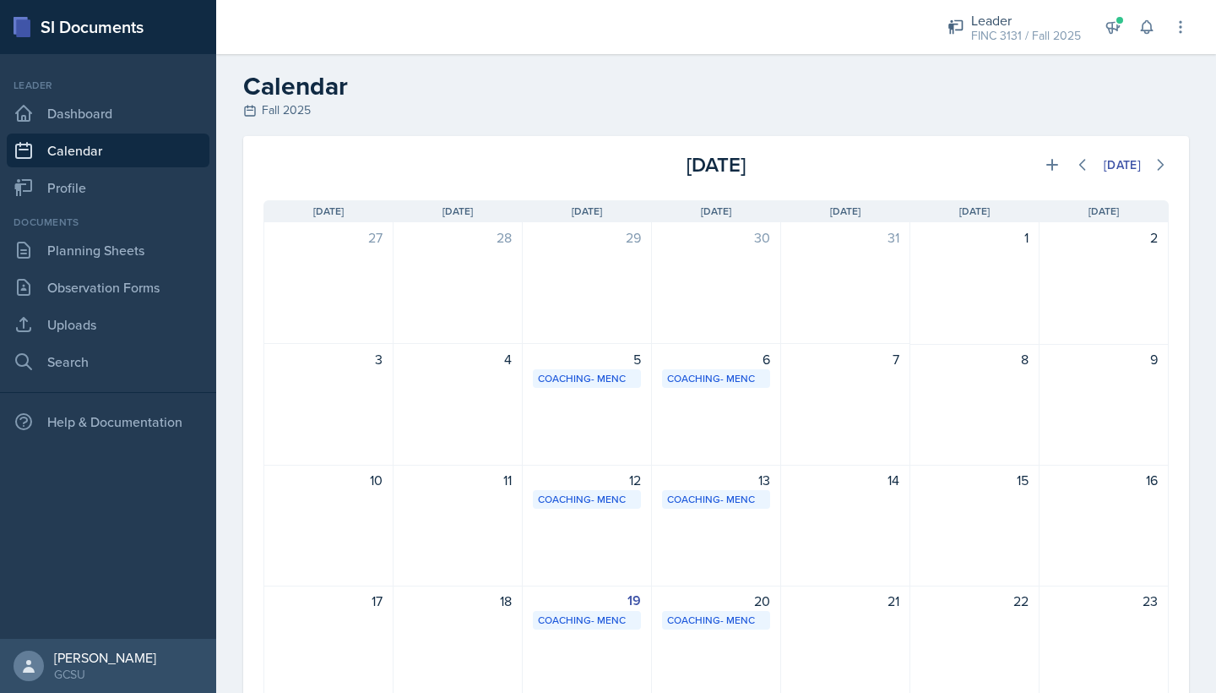
scroll to position [26, 0]
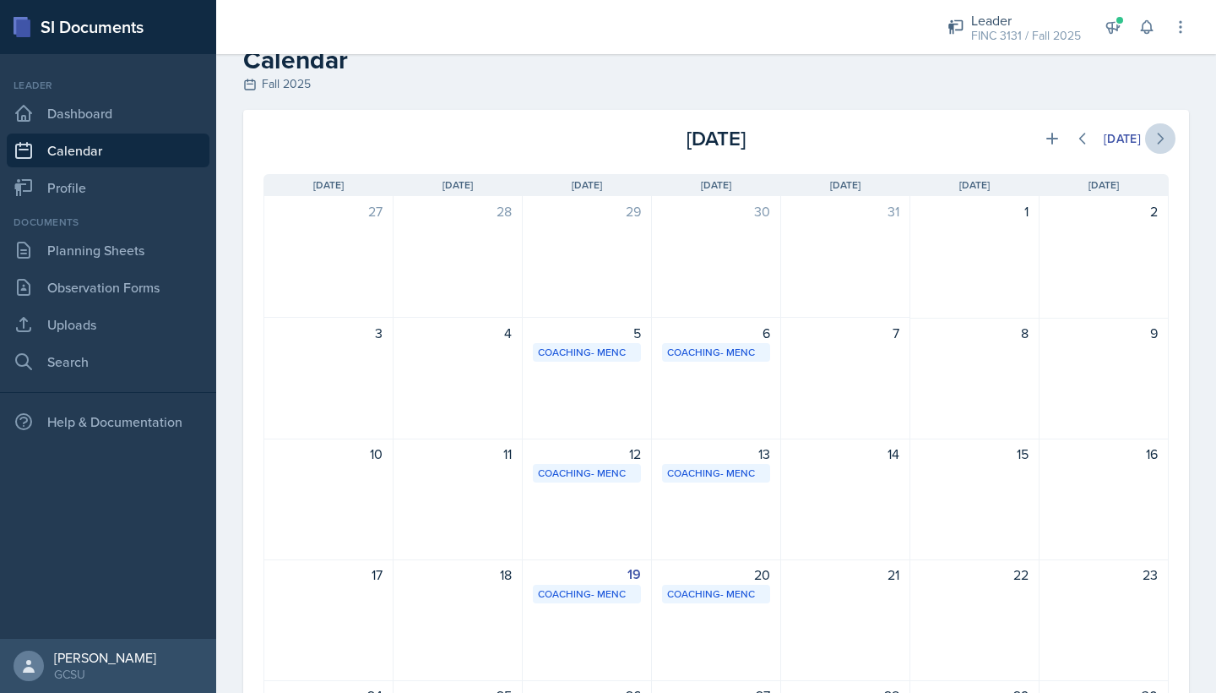
click at [1160, 137] on icon at bounding box center [1160, 138] width 17 height 17
click at [1083, 140] on icon at bounding box center [1082, 138] width 17 height 17
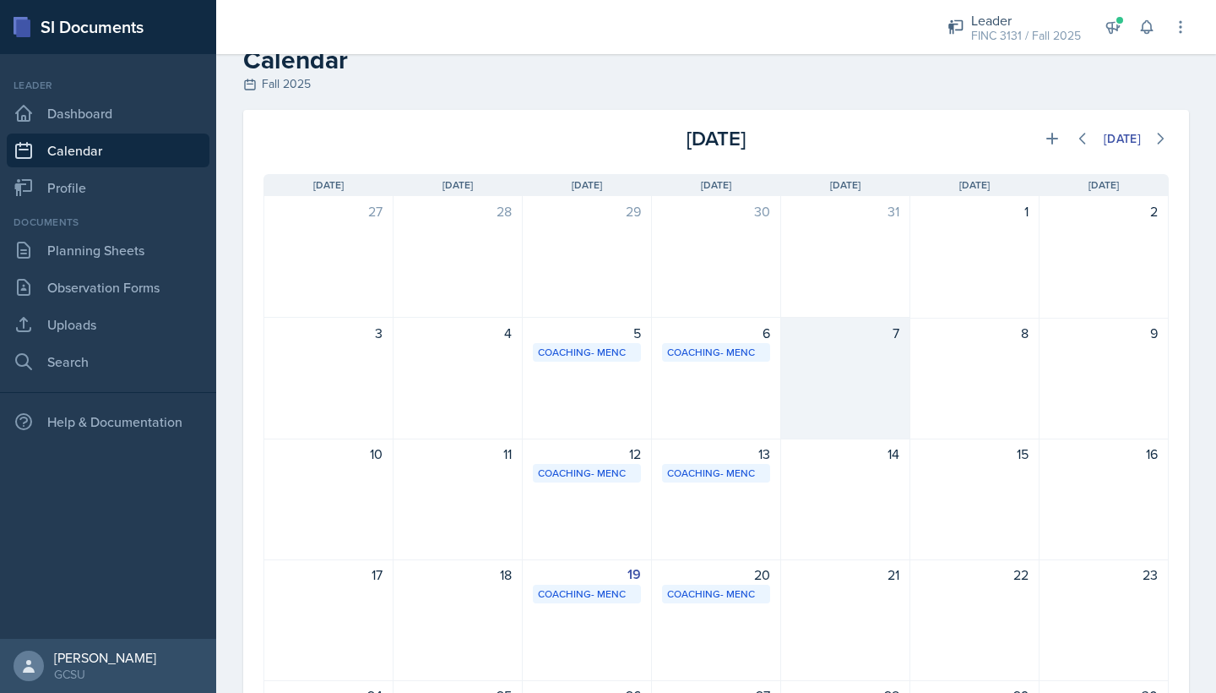
scroll to position [215, 0]
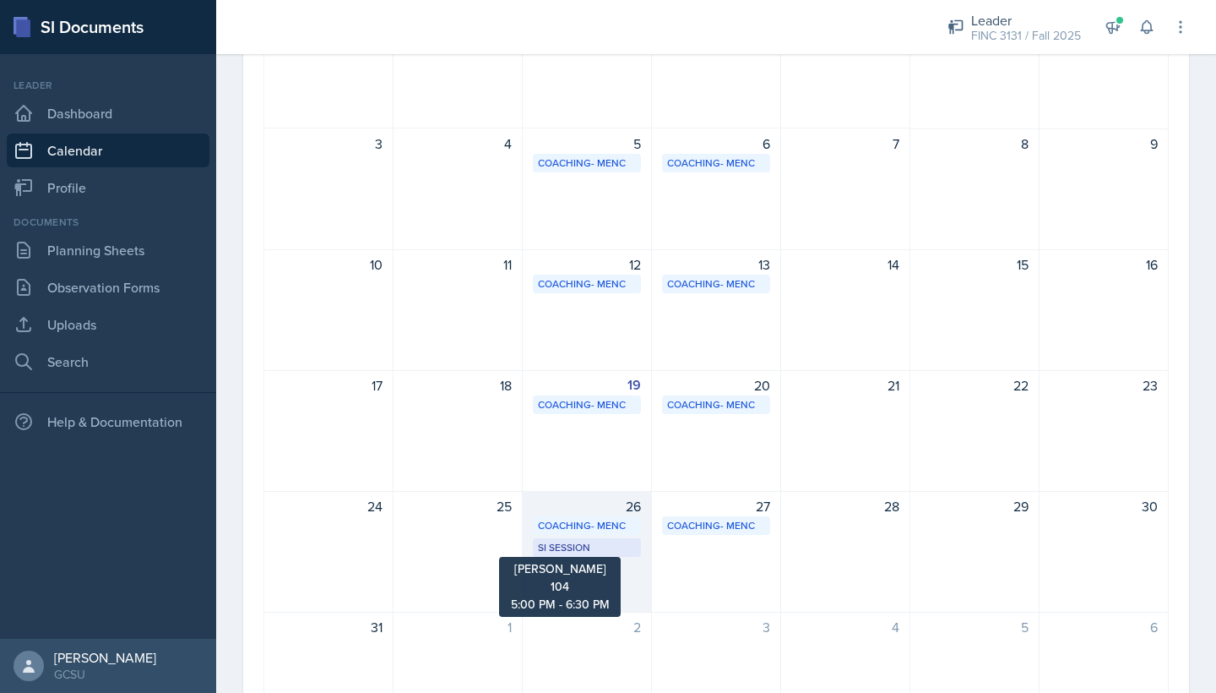
click at [585, 547] on div "SI Session" at bounding box center [587, 547] width 98 height 15
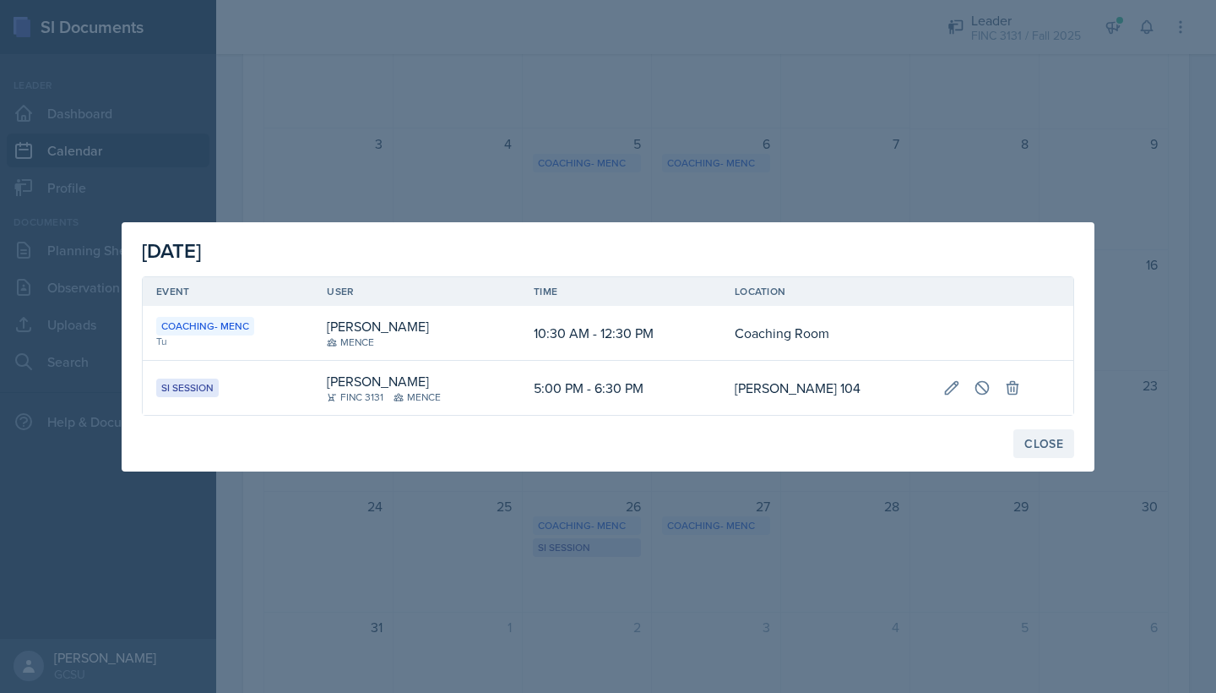
click at [1040, 433] on button "Close" at bounding box center [1044, 443] width 61 height 29
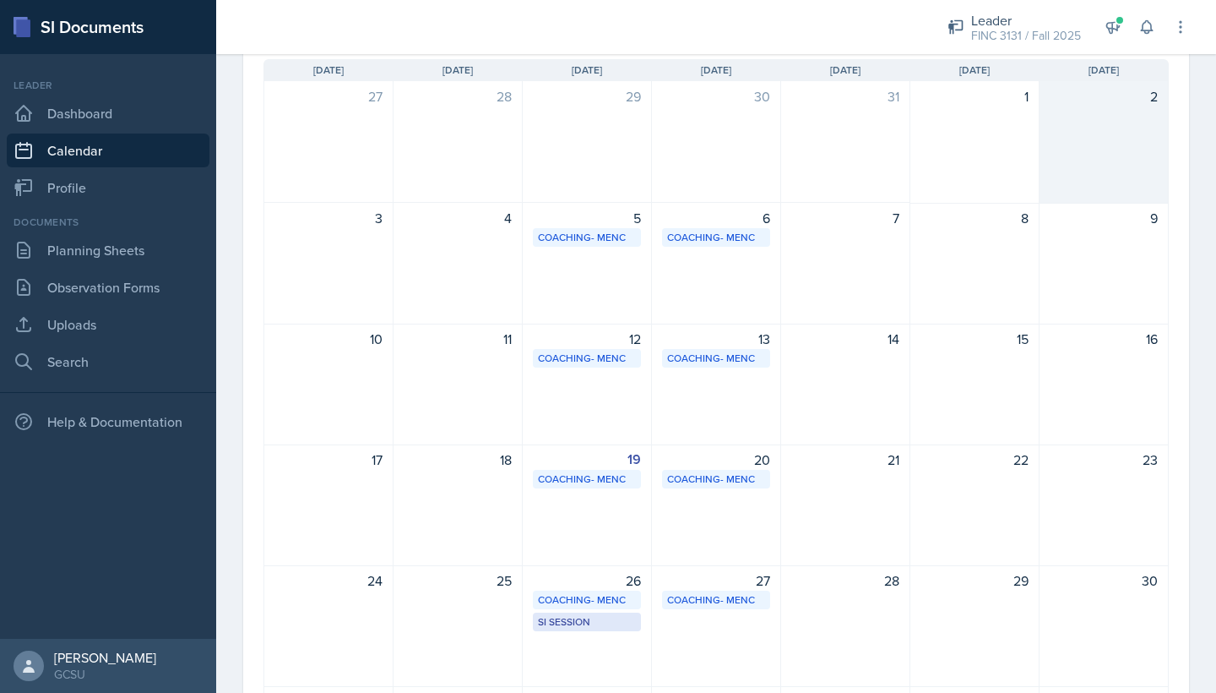
scroll to position [57, 0]
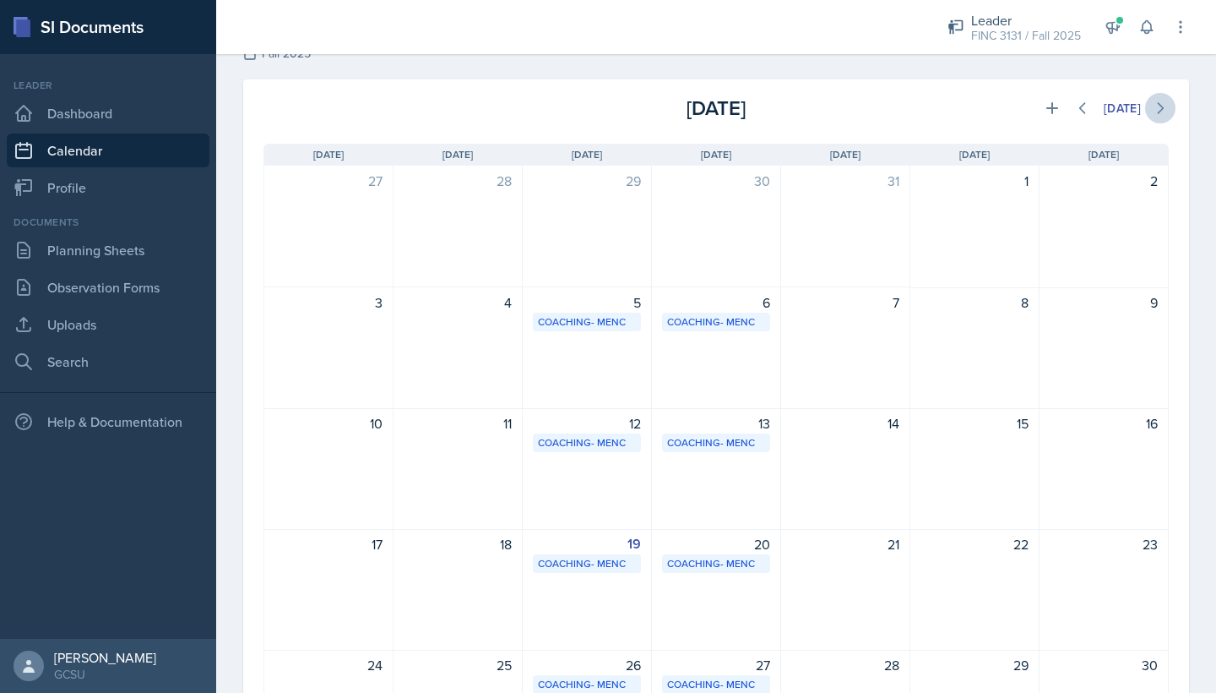
click at [1161, 100] on icon at bounding box center [1160, 108] width 17 height 17
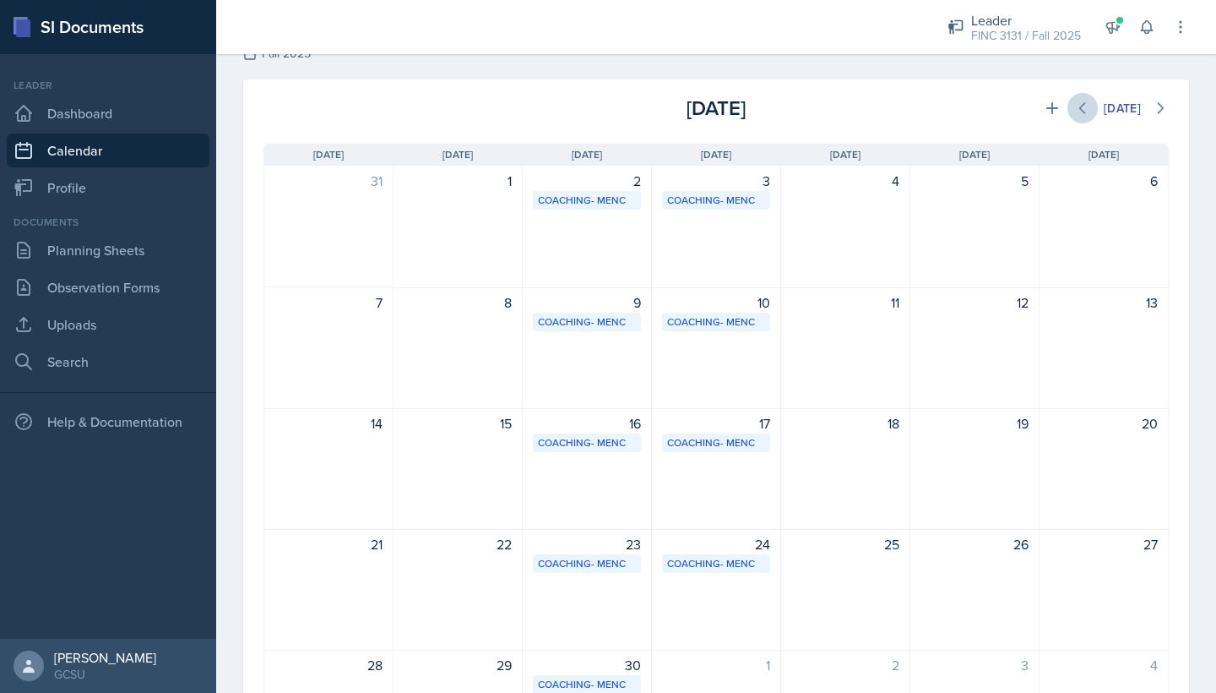
click at [1080, 107] on icon at bounding box center [1082, 108] width 17 height 17
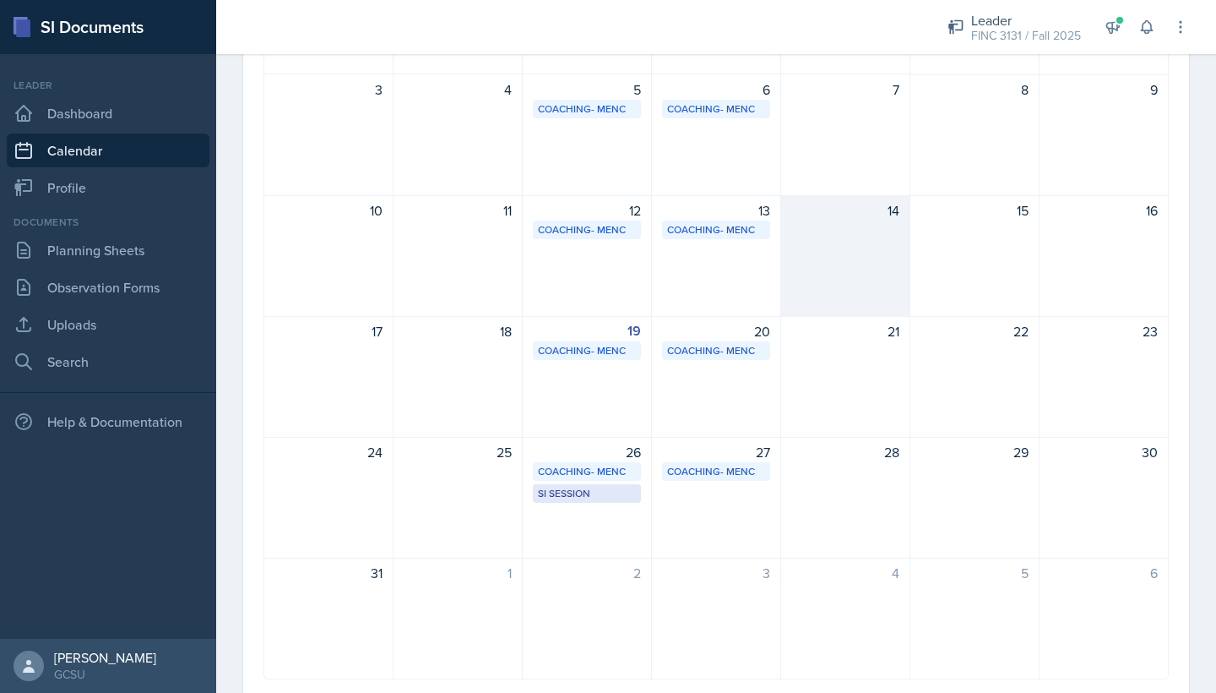
scroll to position [316, 0]
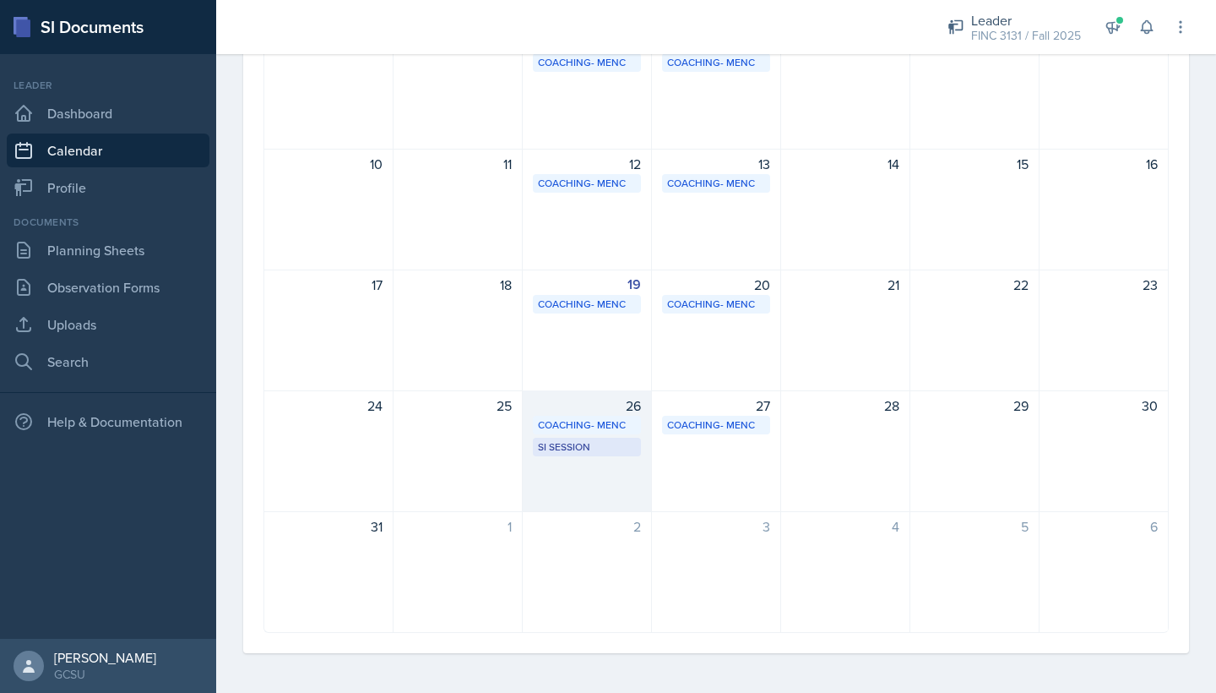
click at [607, 456] on div "26 Coaching- MENC Coaching Room 10:30 AM - 12:30 PM SI Session [PERSON_NAME] 10…" at bounding box center [587, 451] width 129 height 122
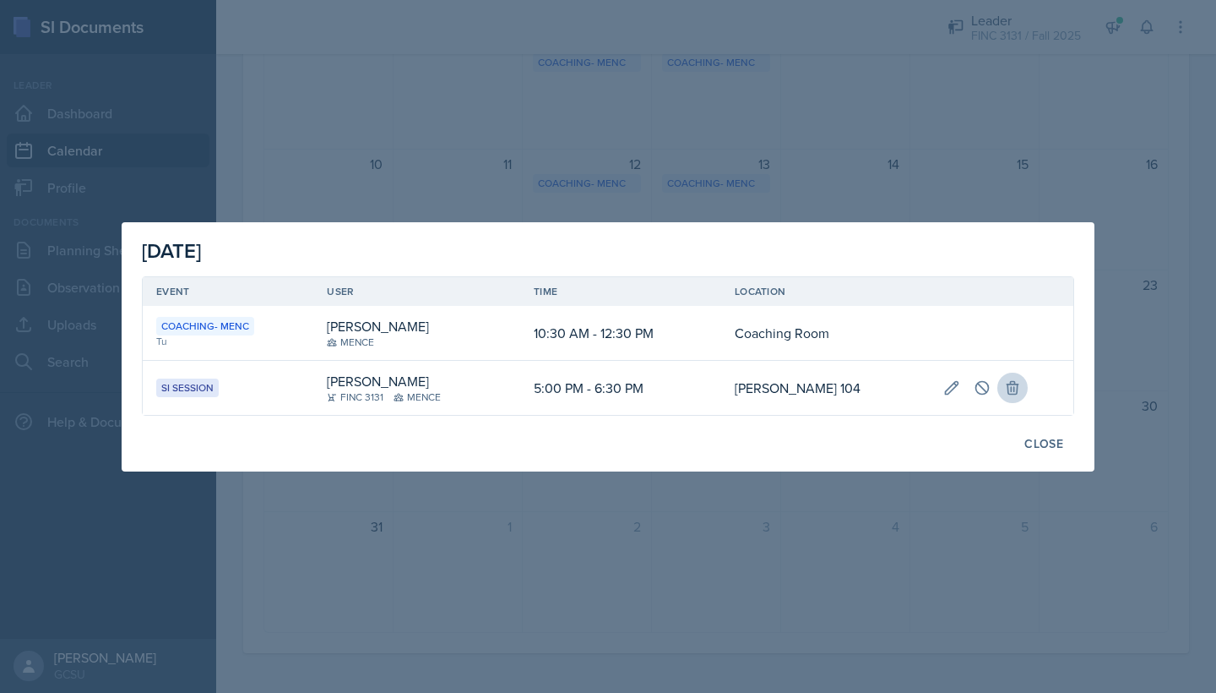
click at [1004, 379] on icon at bounding box center [1012, 387] width 17 height 17
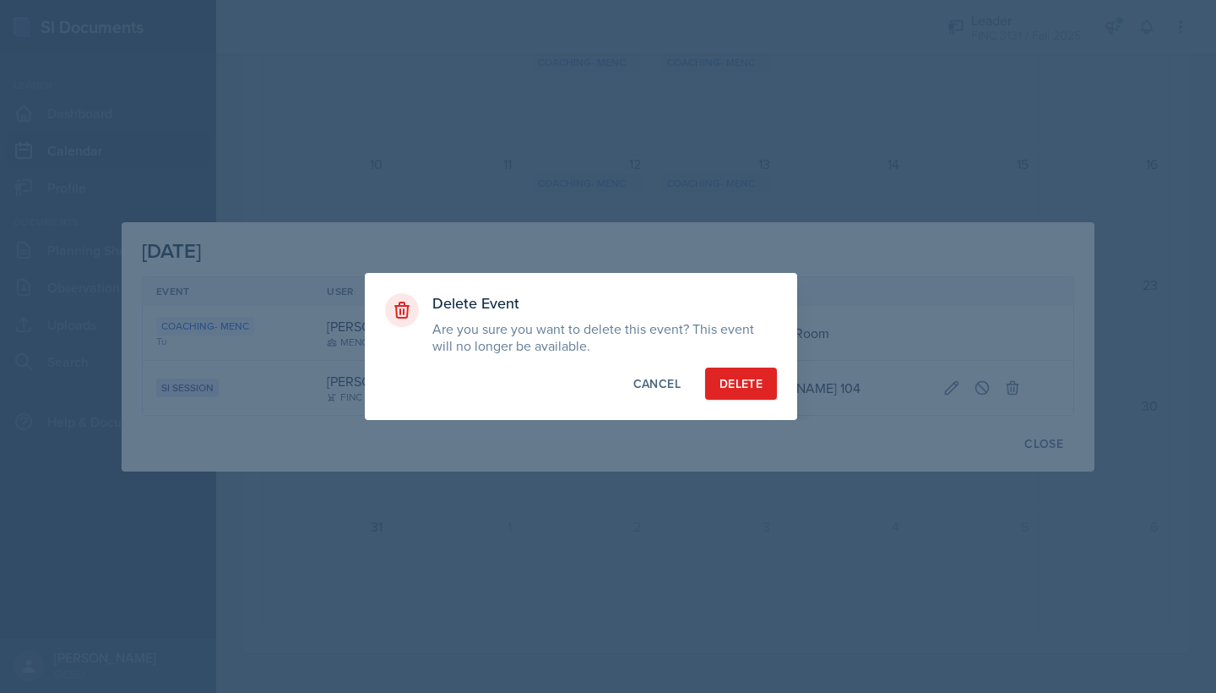
click at [730, 373] on button "Delete" at bounding box center [741, 383] width 72 height 32
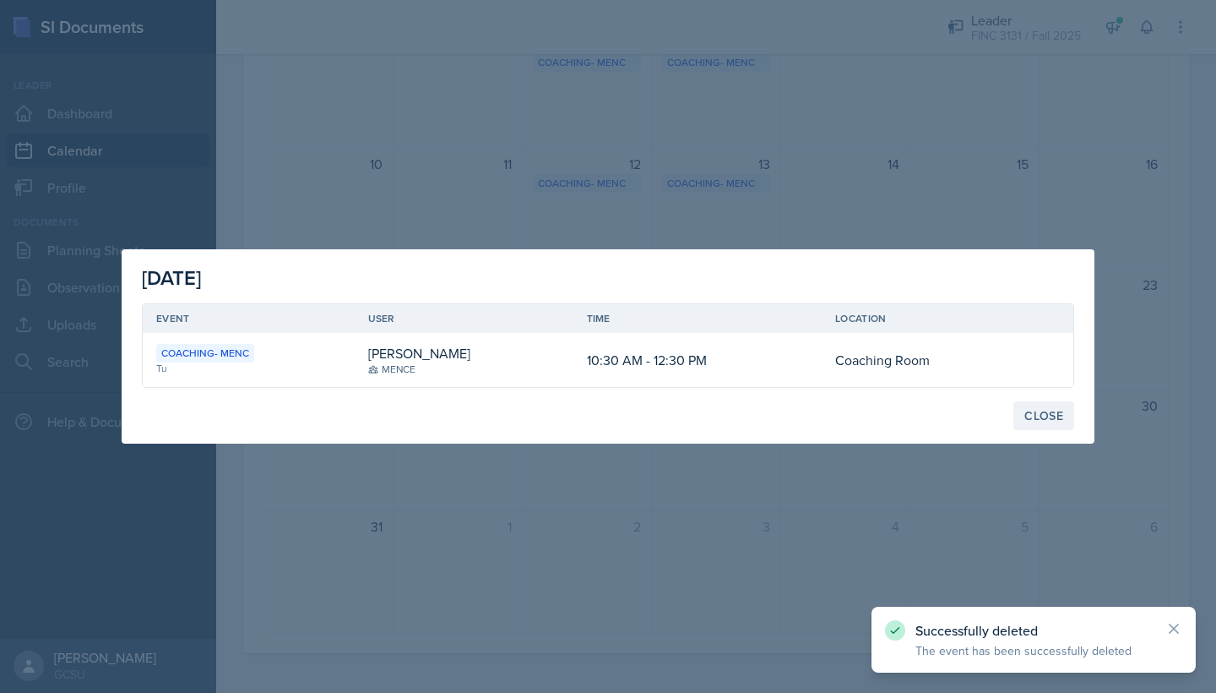
click at [1051, 424] on button "Close" at bounding box center [1044, 415] width 61 height 29
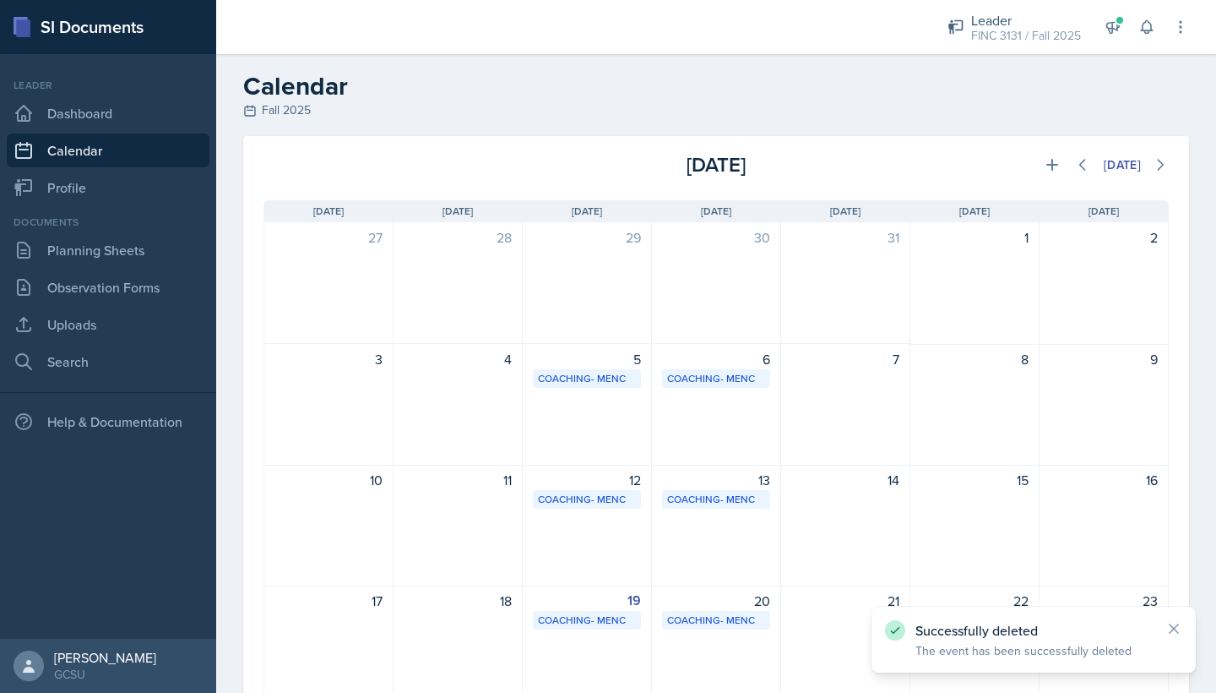
scroll to position [0, 0]
click at [1051, 160] on icon at bounding box center [1052, 164] width 17 height 17
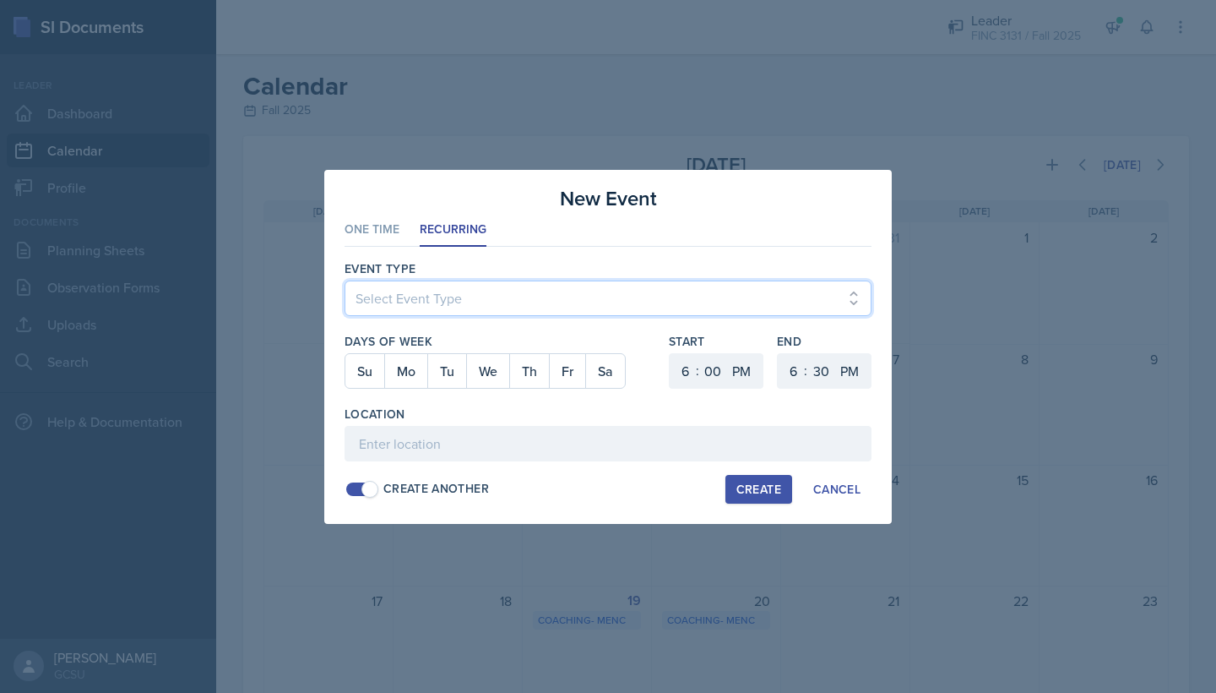
select select "700c1d41-4793-48d3-8616-e09499dfb71d"
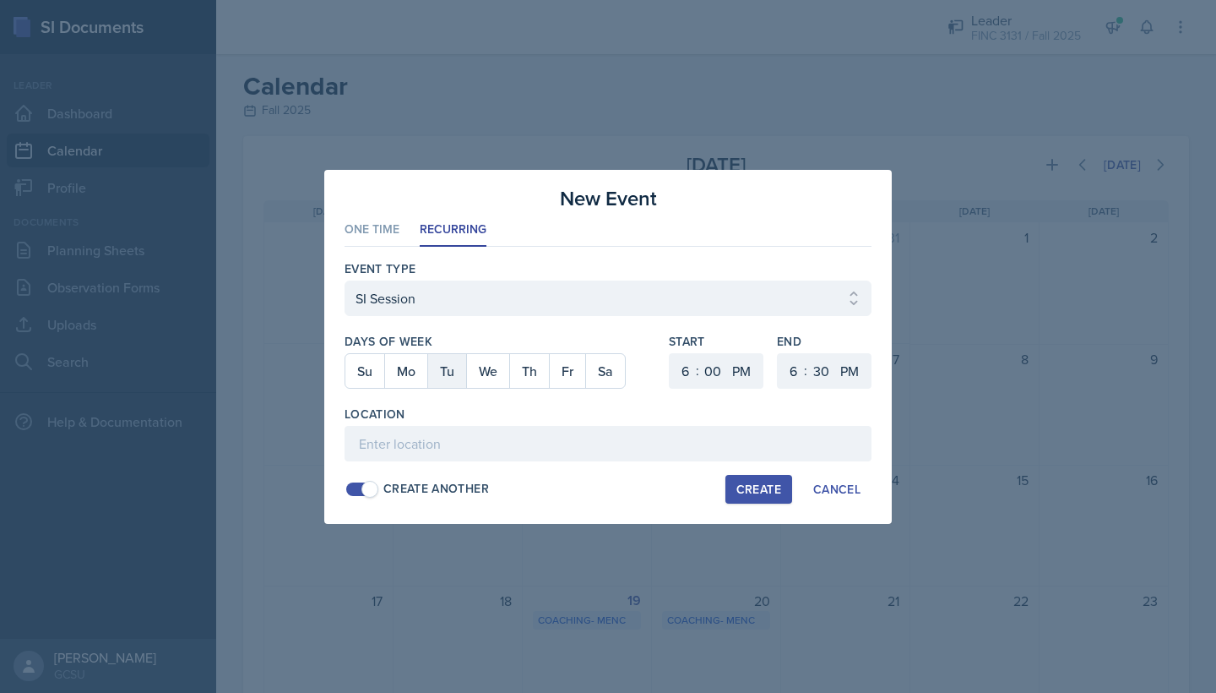
click at [454, 382] on button "Tu" at bounding box center [446, 371] width 39 height 34
select select "5"
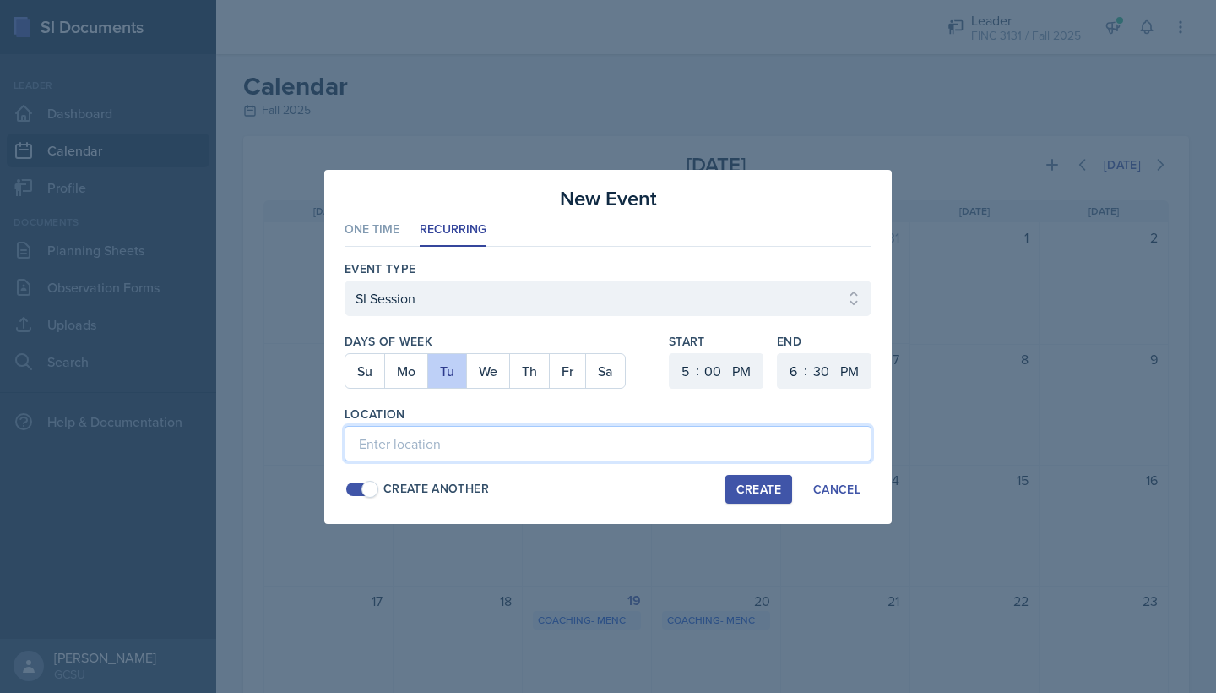
click at [398, 432] on input at bounding box center [608, 443] width 527 height 35
type input "[PERSON_NAME] 104"
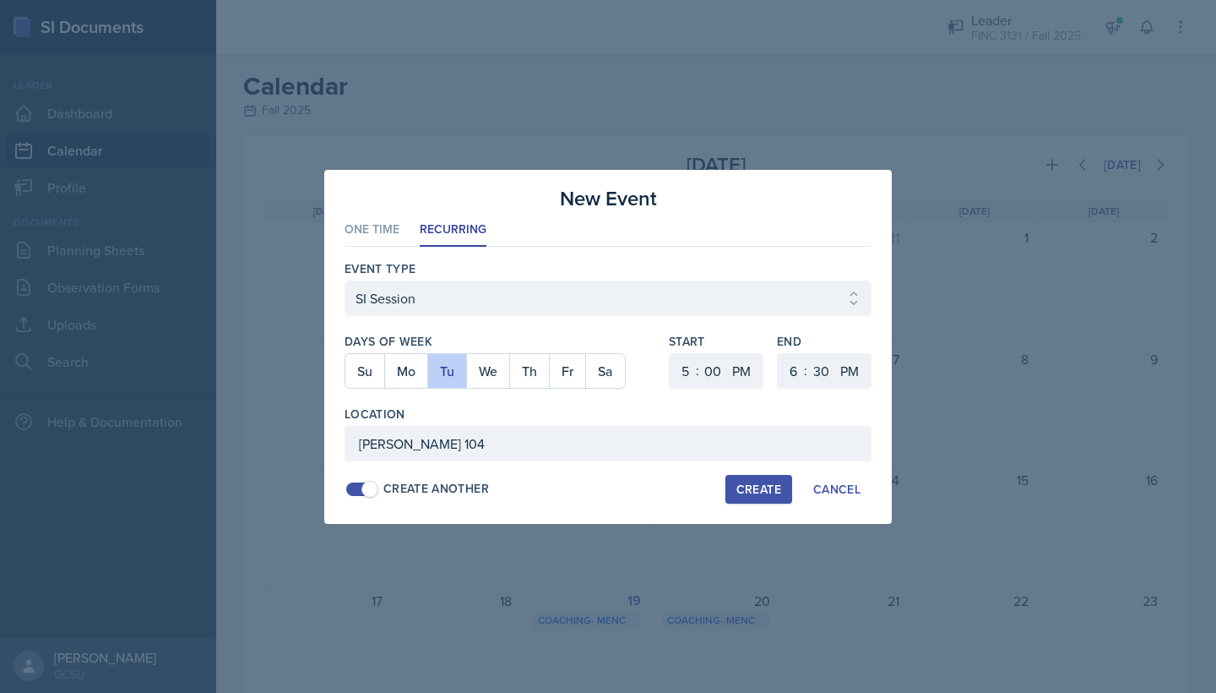
click at [753, 490] on div "Create" at bounding box center [759, 489] width 45 height 14
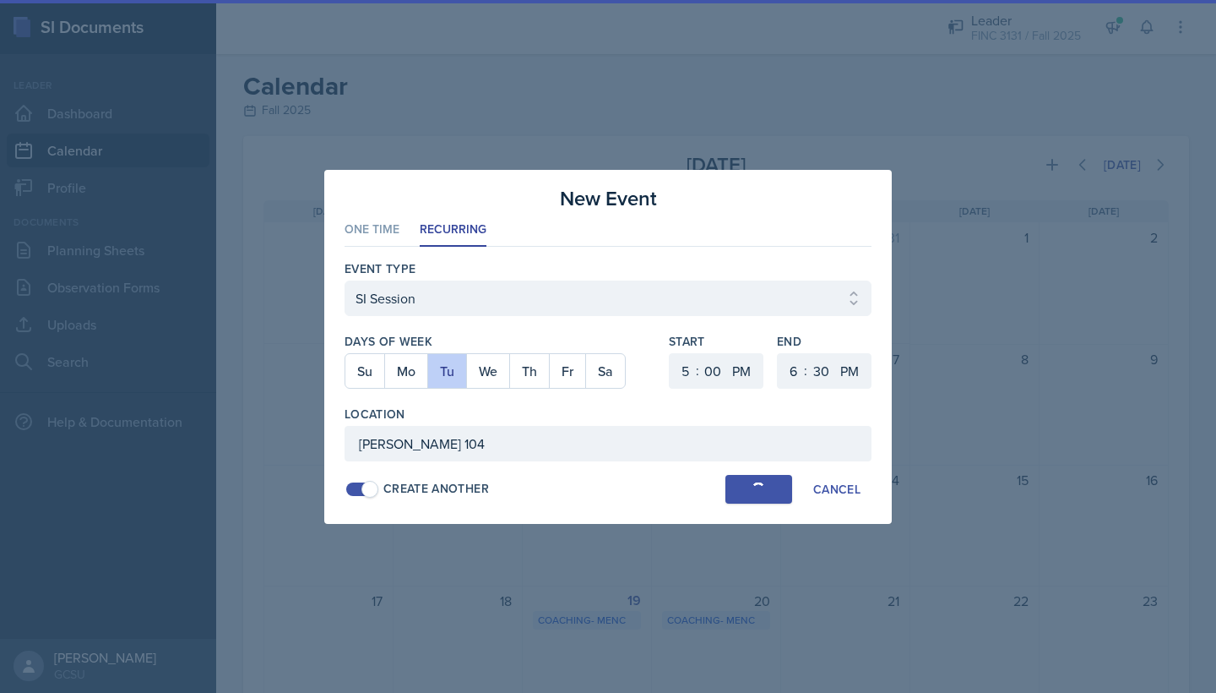
select select
select select "6"
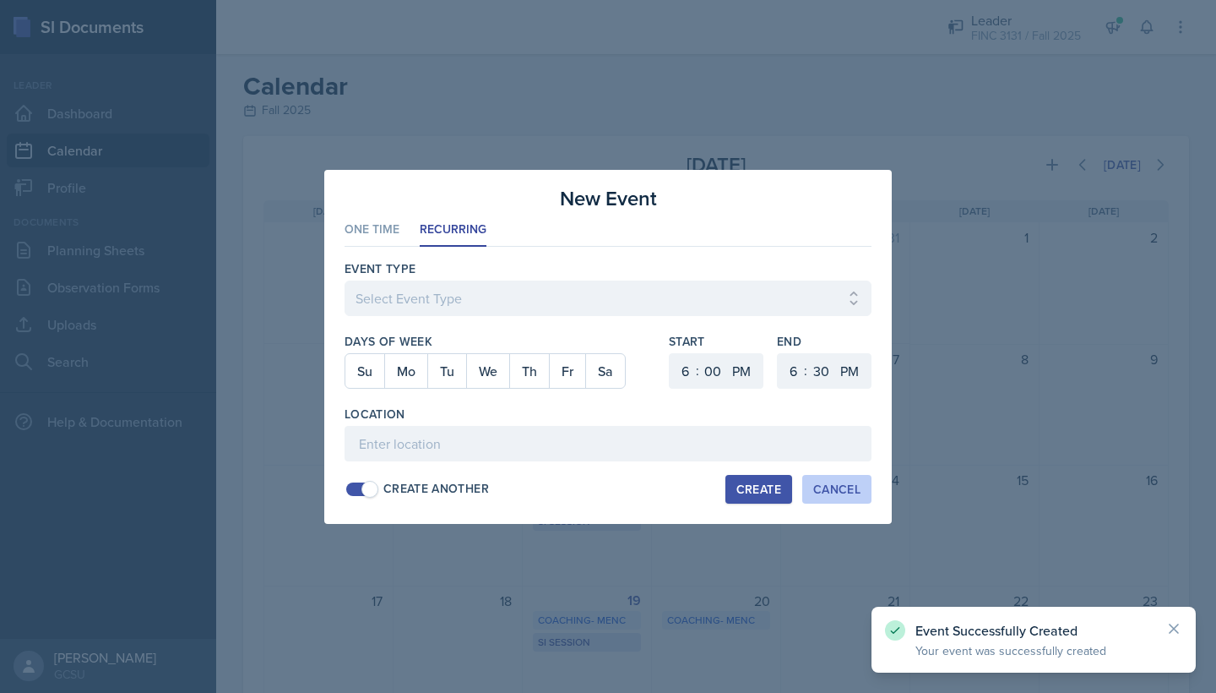
click at [835, 499] on button "Cancel" at bounding box center [836, 489] width 69 height 29
